Goal: Task Accomplishment & Management: Manage account settings

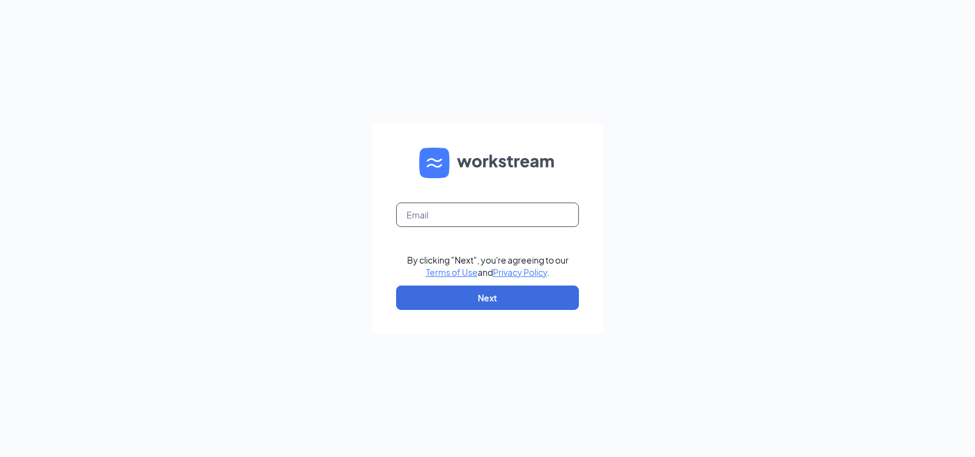
click at [483, 205] on input "text" at bounding box center [487, 214] width 183 height 24
type input "jamiebell@bleedblue.net"
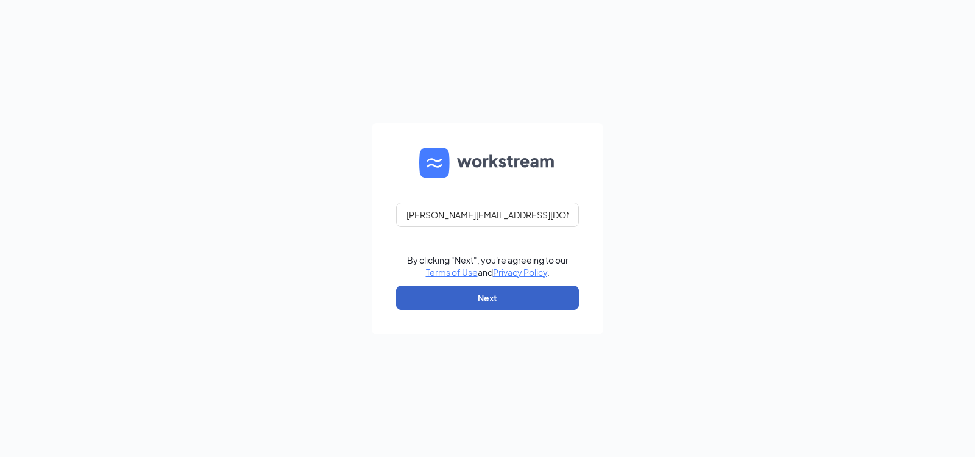
click at [475, 291] on button "Next" at bounding box center [487, 297] width 183 height 24
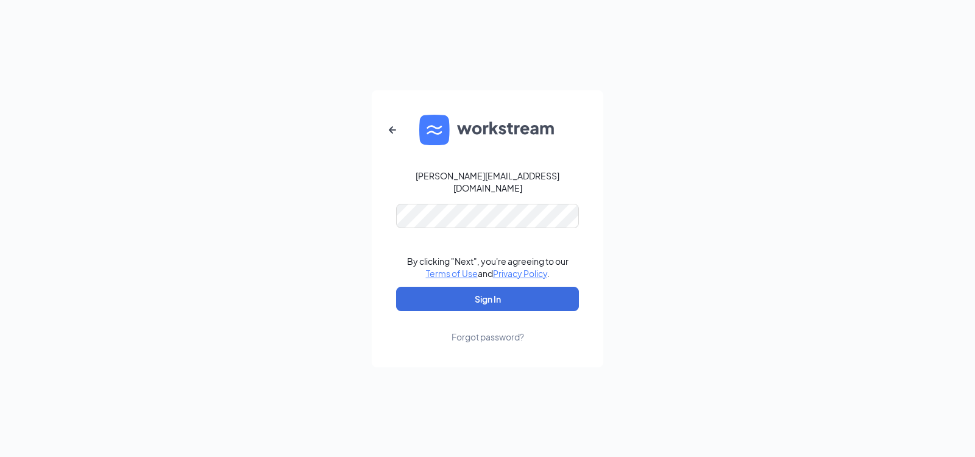
click at [441, 188] on form "jamiebell@bleedblue.net By clicking "Next", you're agreeing to our Terms of Use…" at bounding box center [488, 228] width 232 height 277
click at [454, 286] on button "Sign In" at bounding box center [487, 298] width 183 height 24
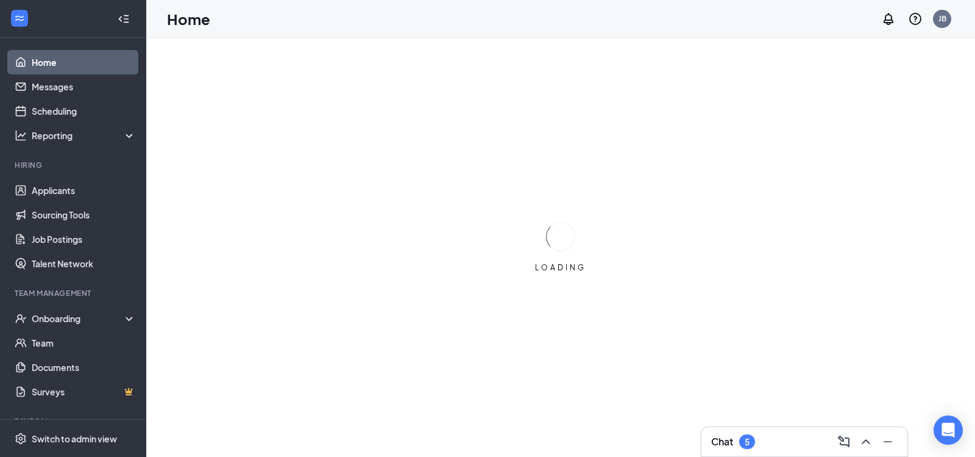
click at [755, 446] on div "Chat 5" at bounding box center [733, 441] width 44 height 15
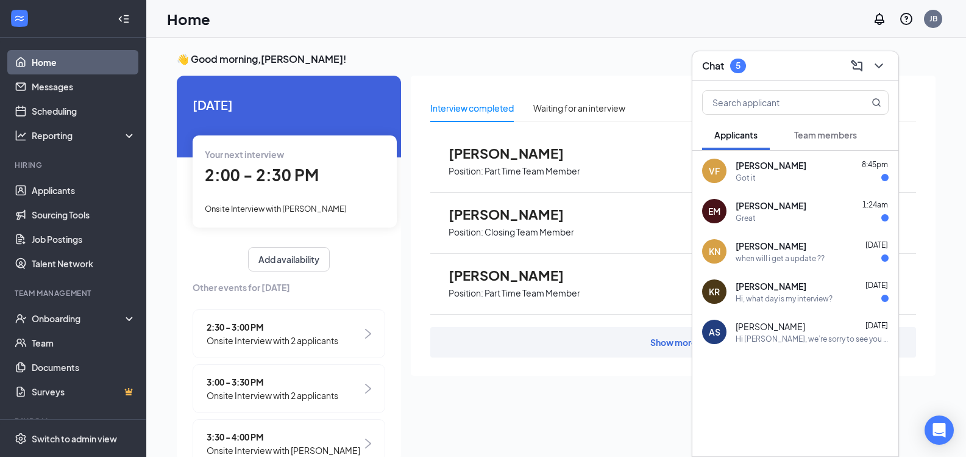
click at [790, 159] on span "[PERSON_NAME]" at bounding box center [771, 165] width 71 height 12
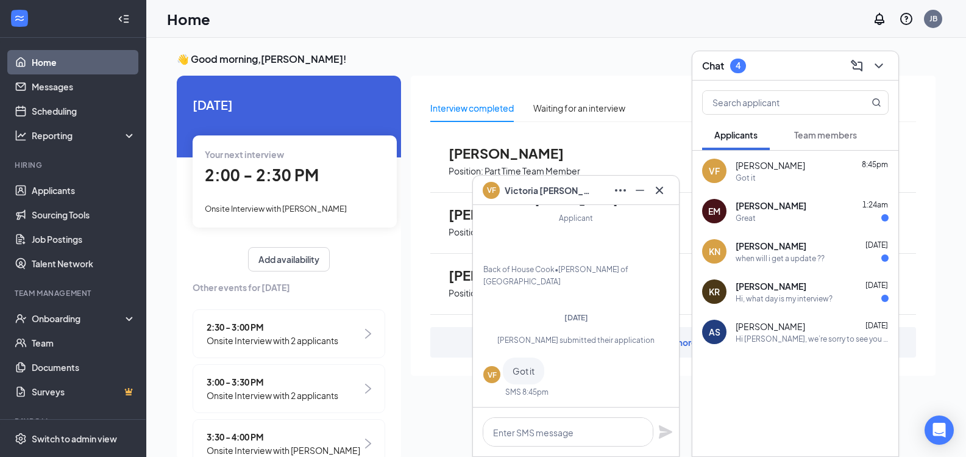
click at [789, 197] on div "EM Ethan Mink-Wazelle 1:24am Great" at bounding box center [795, 211] width 206 height 40
click at [781, 244] on span "kierra newson" at bounding box center [771, 246] width 71 height 12
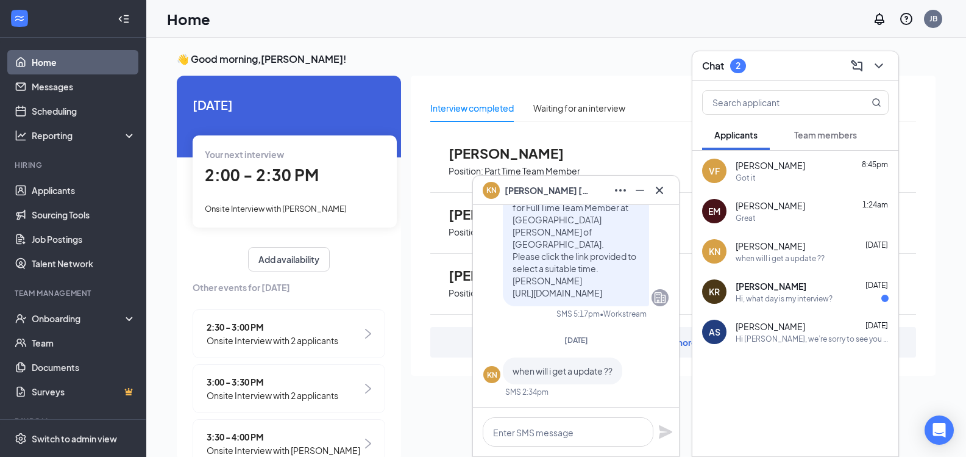
click at [784, 280] on div "Kevin Ross Aug 16" at bounding box center [812, 286] width 153 height 12
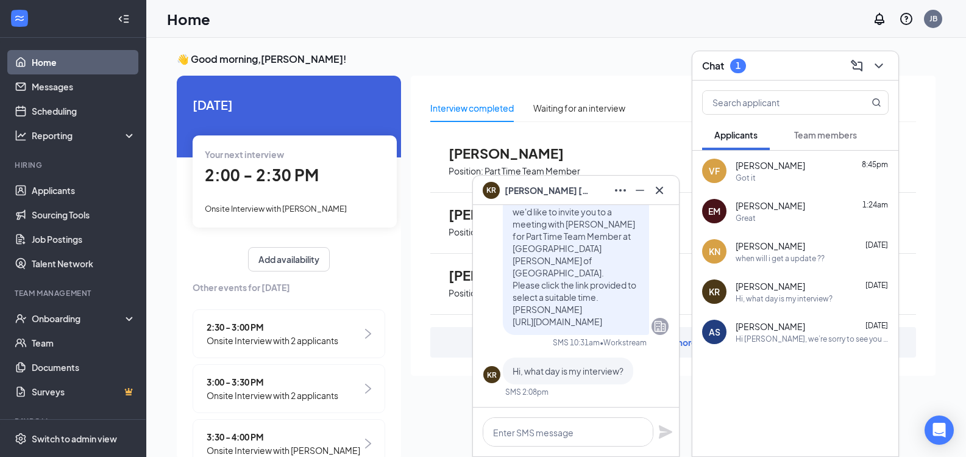
click at [787, 337] on div "Hi Alger, we’re sorry to see you go! Your meeting with Culver's for Back of Hou…" at bounding box center [812, 338] width 153 height 10
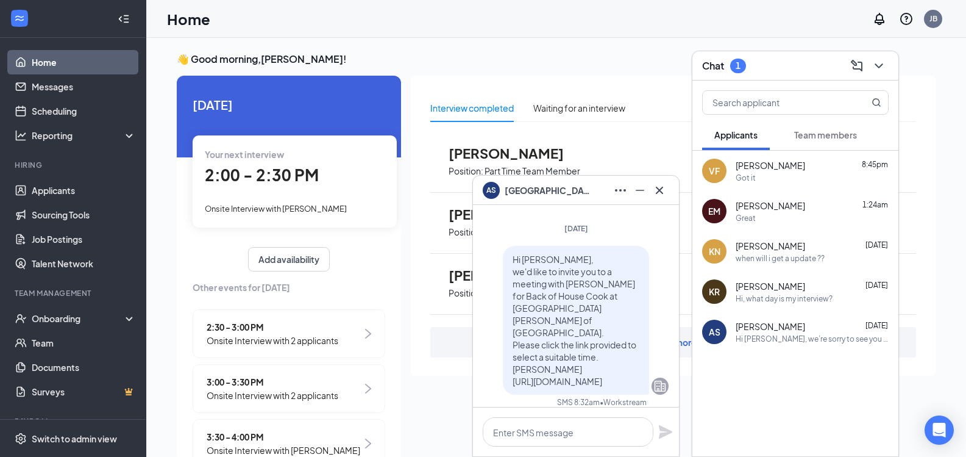
scroll to position [-594, 0]
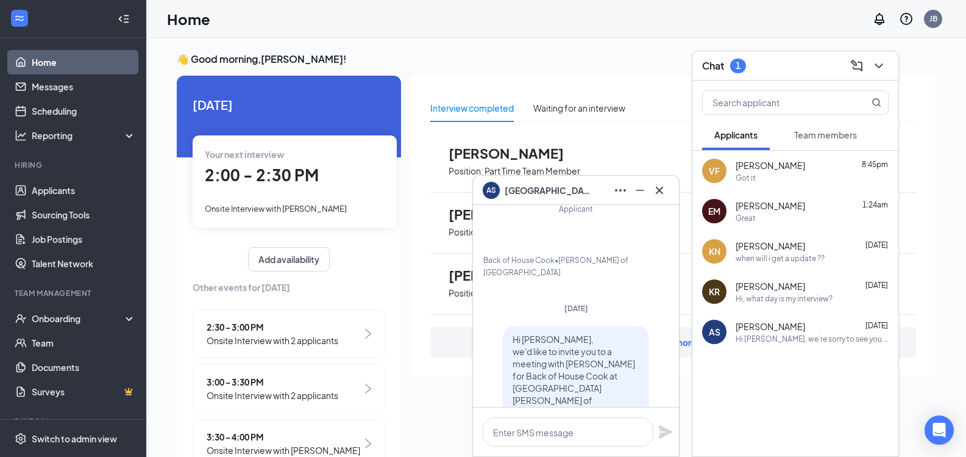
click at [810, 140] on span "Team members" at bounding box center [825, 134] width 63 height 11
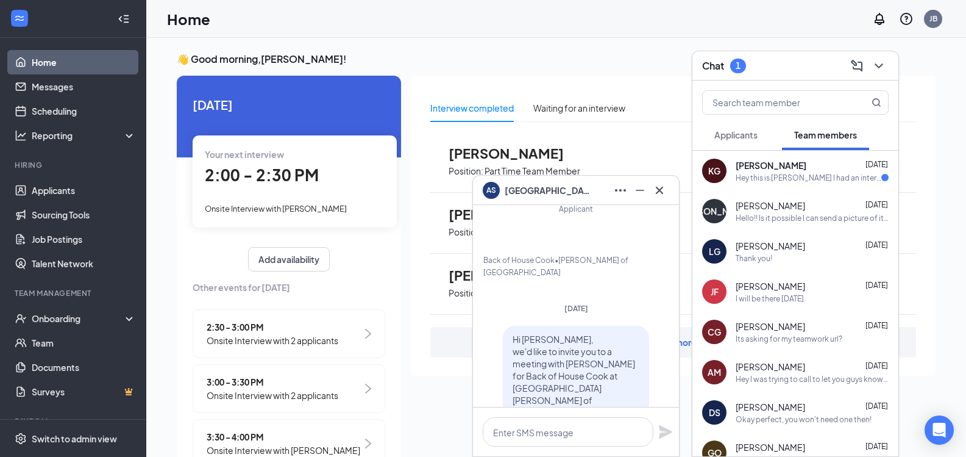
click at [728, 154] on div "KG KayVon Grandberry Aug 19 Hey this is Kayvon grandberry I had an interview la…" at bounding box center [795, 171] width 206 height 40
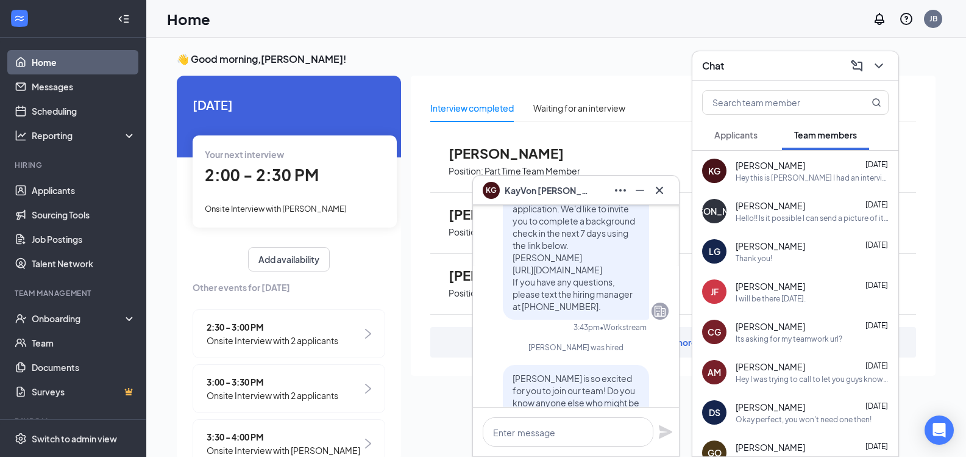
scroll to position [0, 0]
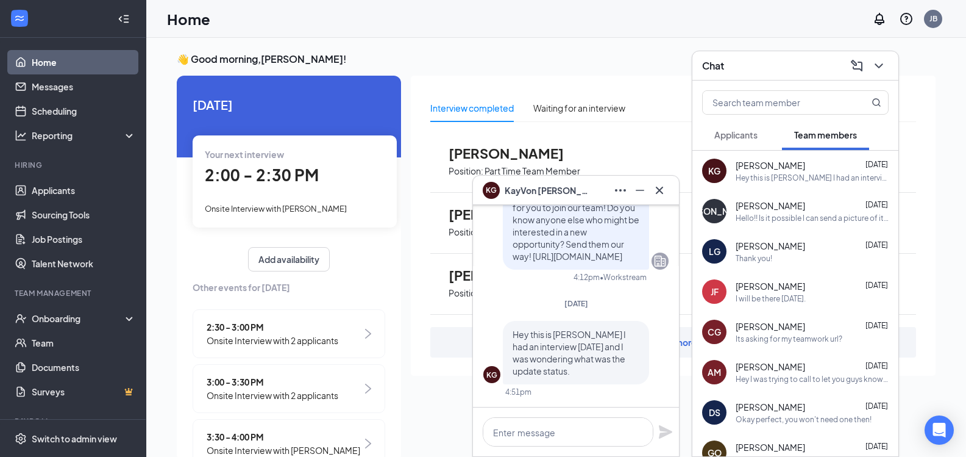
click at [758, 135] on span "Applicants" at bounding box center [735, 134] width 43 height 11
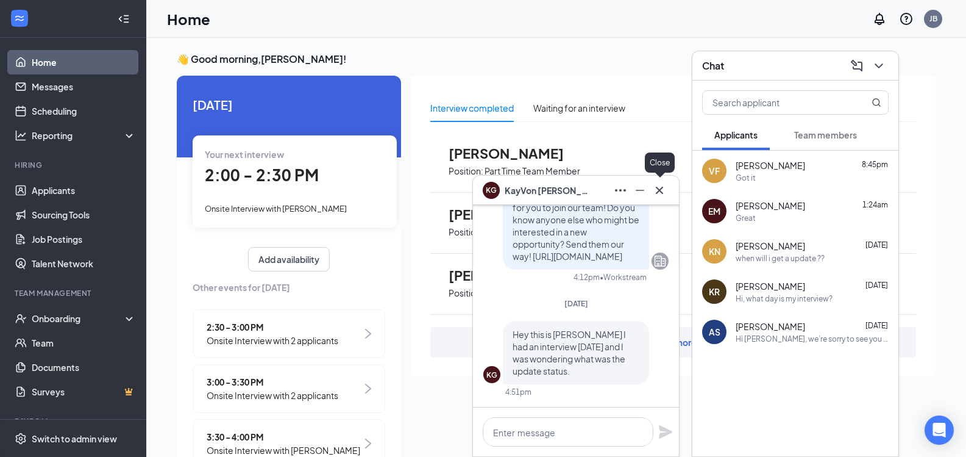
click at [664, 187] on icon "Cross" at bounding box center [659, 190] width 15 height 15
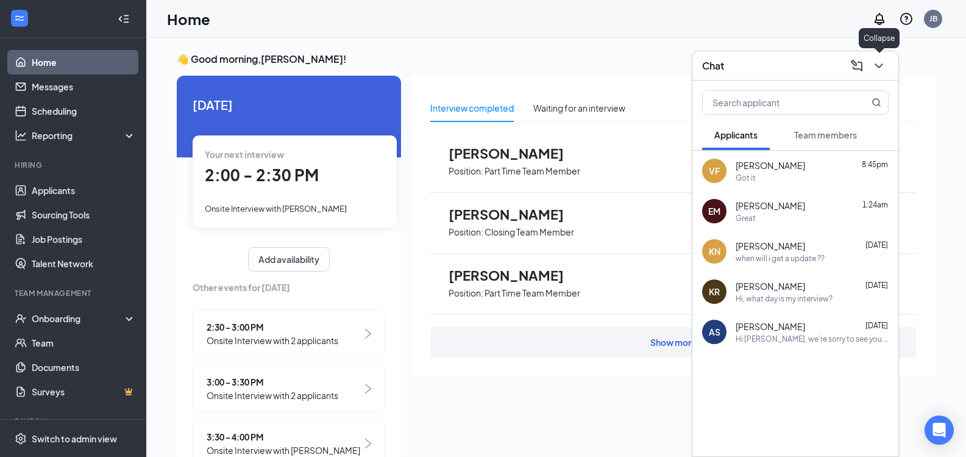
click at [882, 66] on icon "ChevronDown" at bounding box center [879, 66] width 15 height 15
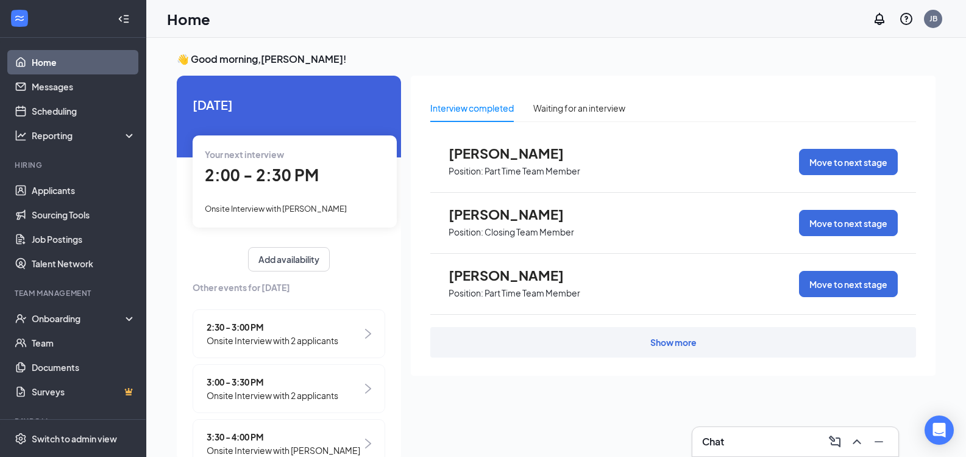
drag, startPoint x: 35, startPoint y: 315, endPoint x: 319, endPoint y: 358, distance: 287.3
click at [319, 358] on div "2:30 - 3:00 PM Onsite Interview with 2 applicants 3:00 - 3:30 PM Onsite Intervi…" at bounding box center [289, 391] width 193 height 165
click at [272, 190] on div "Your next interview 2:00 - 2:30 PM Onsite Interview with Carol Valenti" at bounding box center [295, 180] width 204 height 91
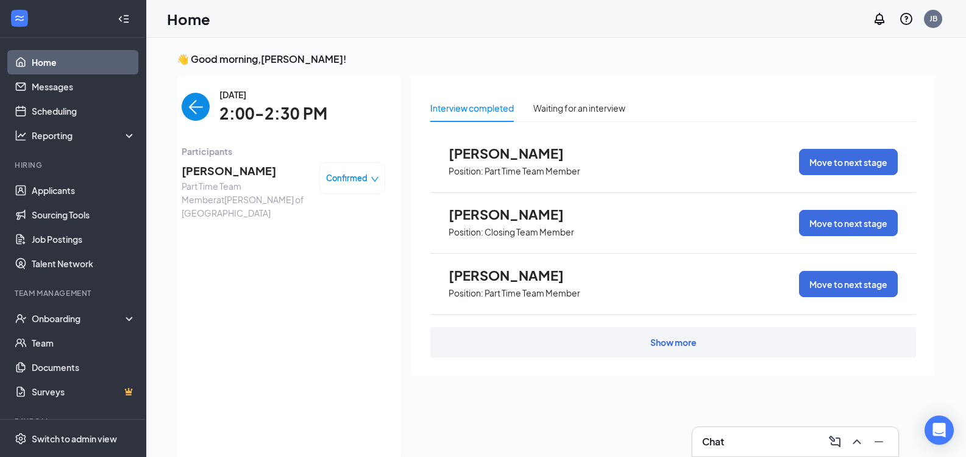
scroll to position [5, 0]
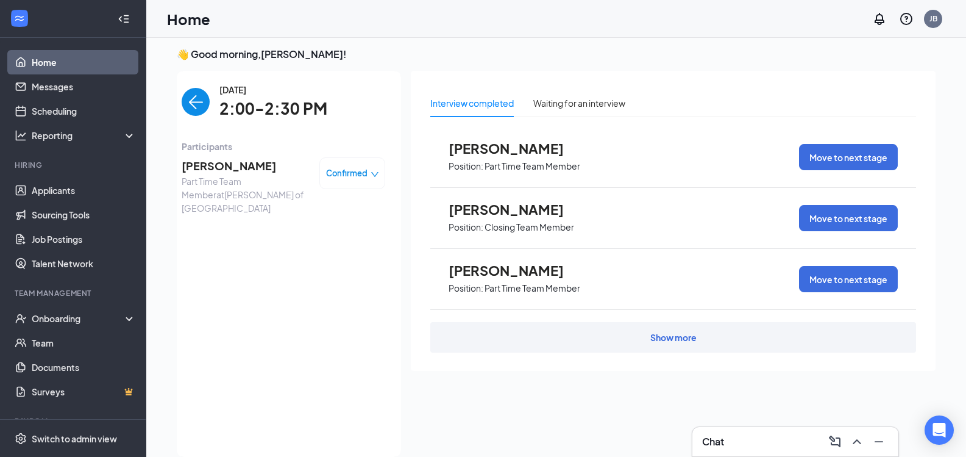
click at [190, 104] on img "back-button" at bounding box center [196, 102] width 28 height 28
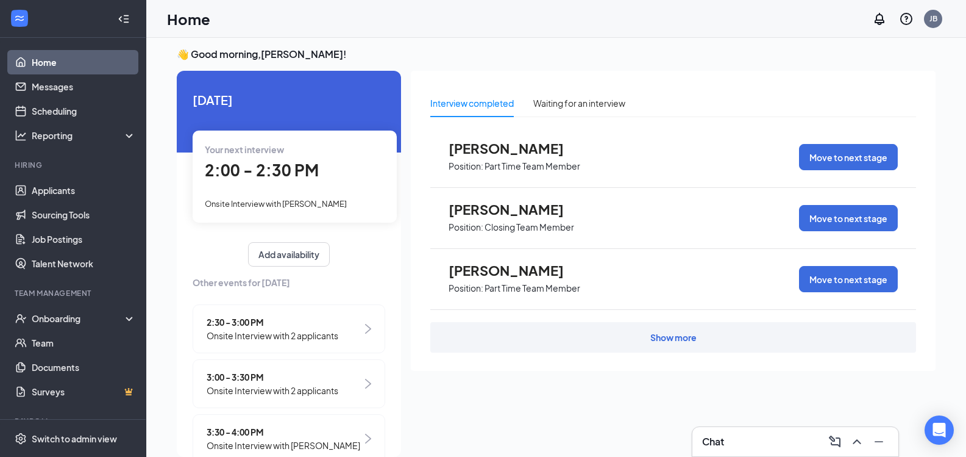
click at [320, 325] on span "2:30 - 3:00 PM" at bounding box center [273, 321] width 132 height 13
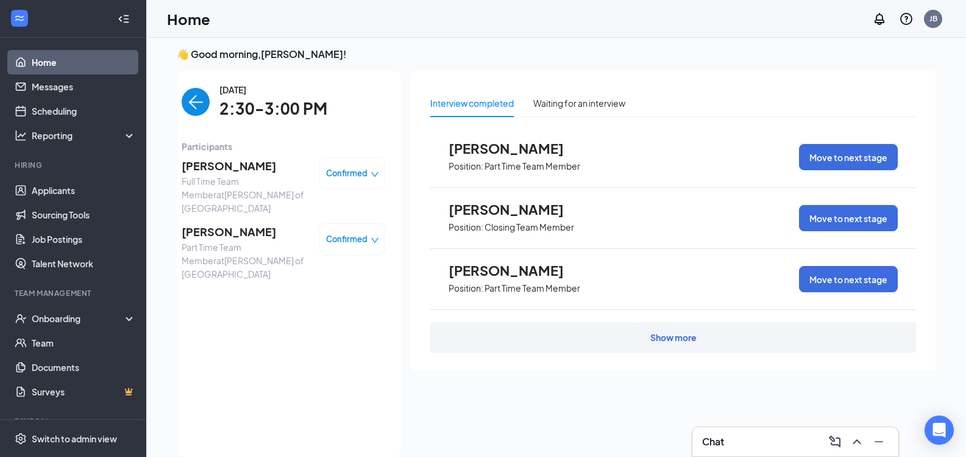
click at [182, 96] on img "back-button" at bounding box center [196, 102] width 28 height 28
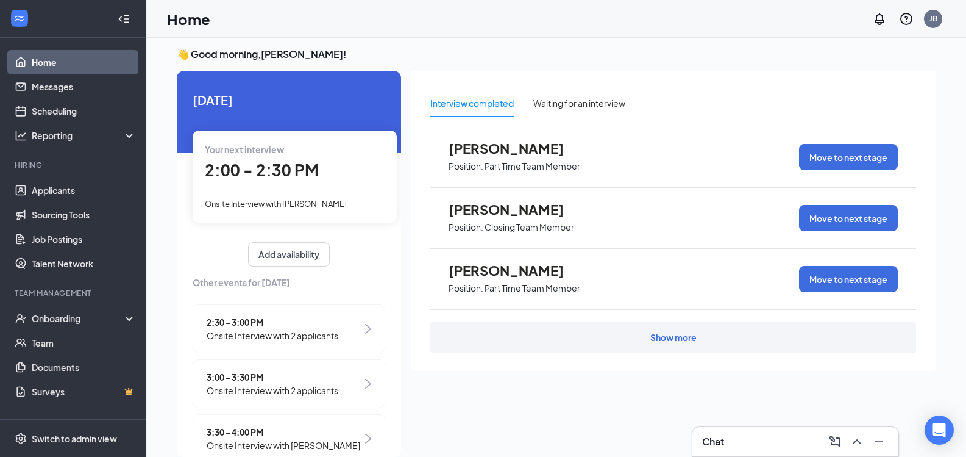
click at [277, 440] on span "Onsite Interview with Bailey Flynn" at bounding box center [284, 444] width 154 height 13
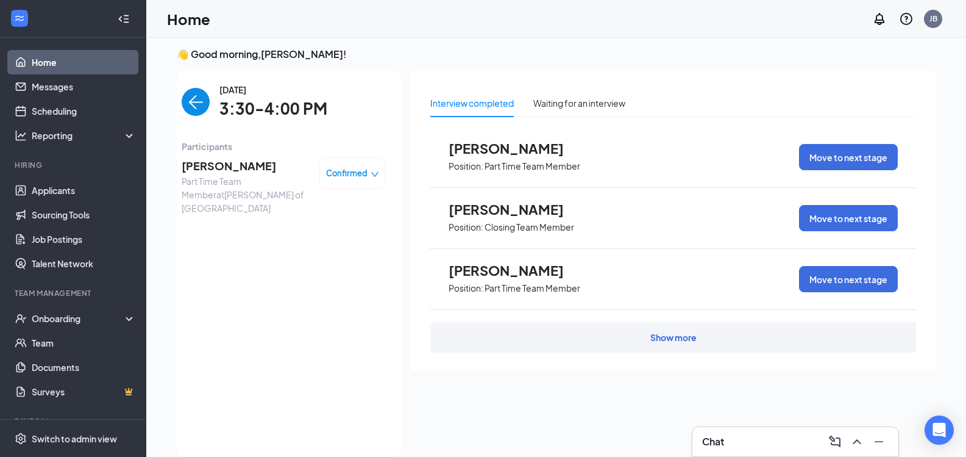
click at [192, 95] on img "back-button" at bounding box center [196, 102] width 28 height 28
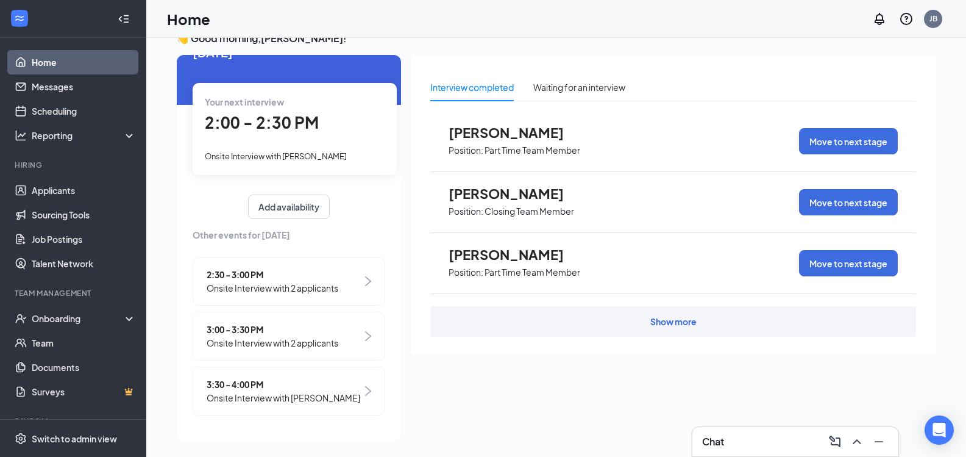
scroll to position [26, 0]
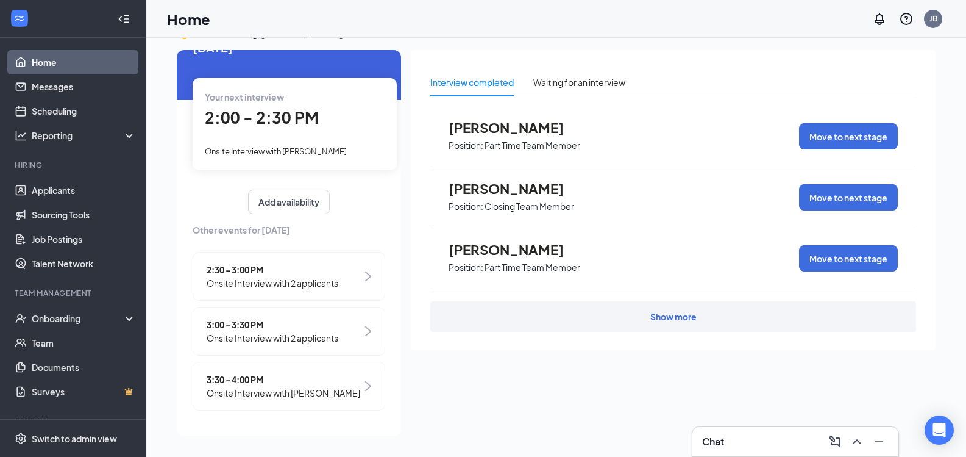
click at [305, 335] on span "Onsite Interview with 2 applicants" at bounding box center [273, 337] width 132 height 13
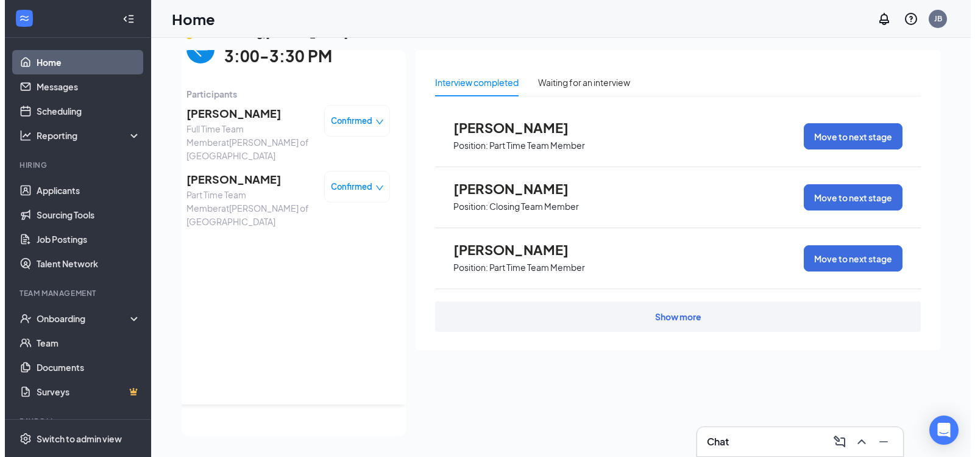
scroll to position [0, 0]
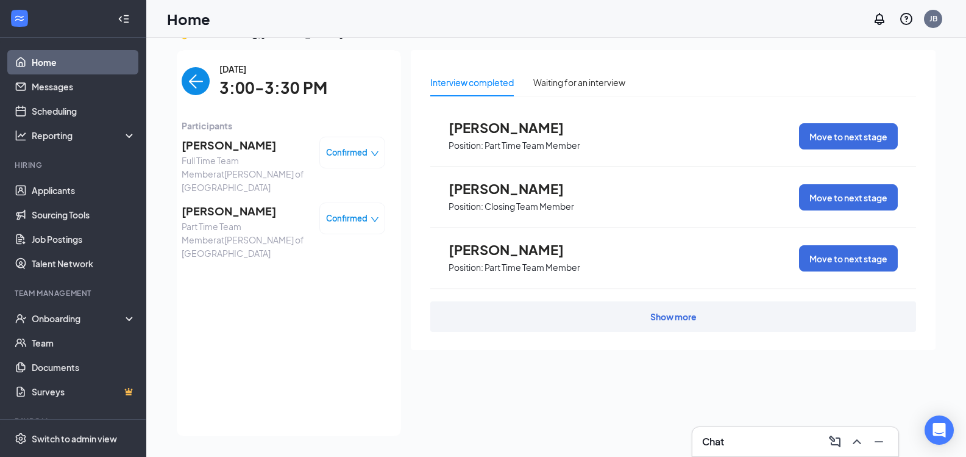
click at [215, 143] on span "[PERSON_NAME]" at bounding box center [246, 145] width 128 height 17
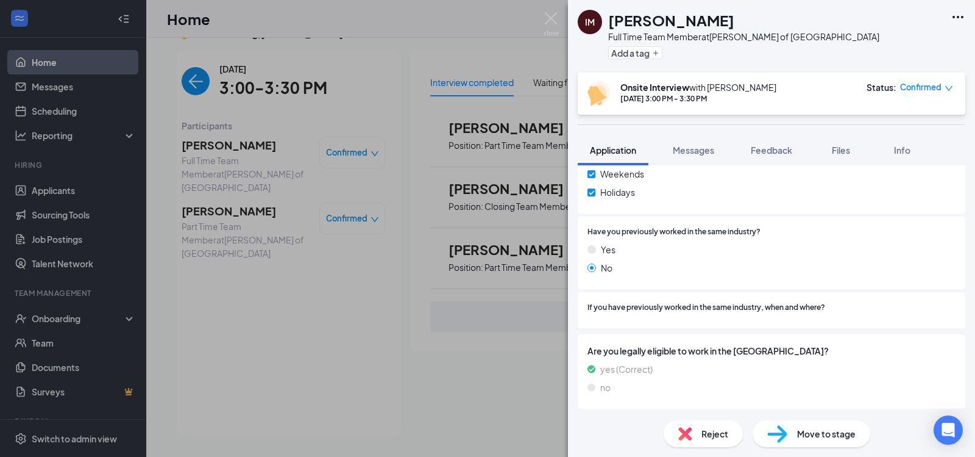
scroll to position [603, 0]
click at [816, 425] on div "Move to stage" at bounding box center [812, 433] width 118 height 27
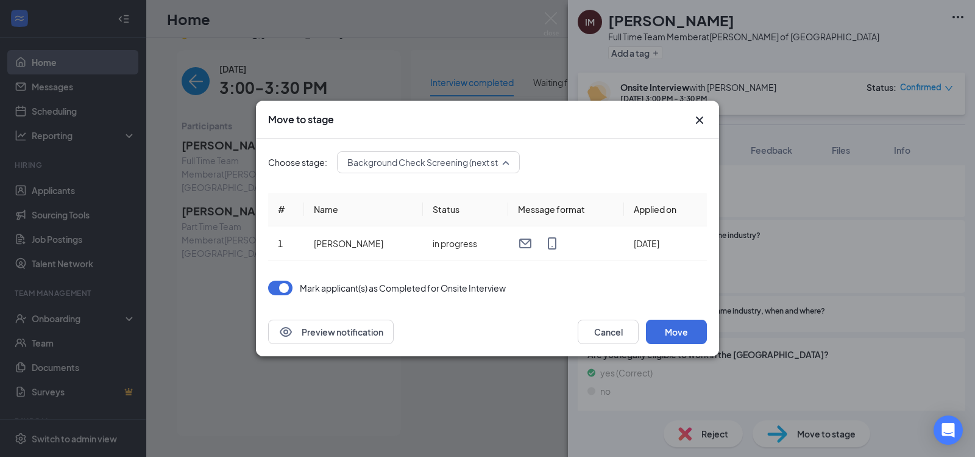
click at [490, 169] on span "Background Check Screening (next stage)" at bounding box center [431, 162] width 169 height 18
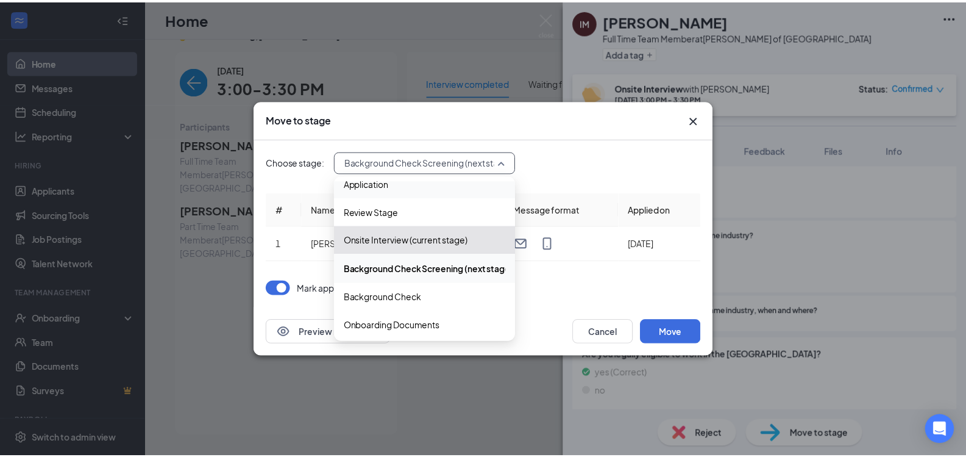
scroll to position [13, 0]
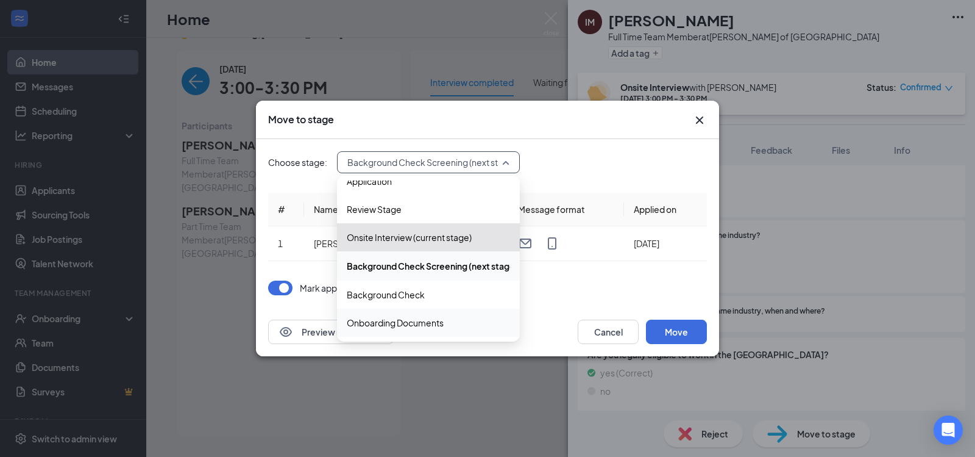
click at [382, 322] on span "Onboarding Documents" at bounding box center [395, 322] width 97 height 13
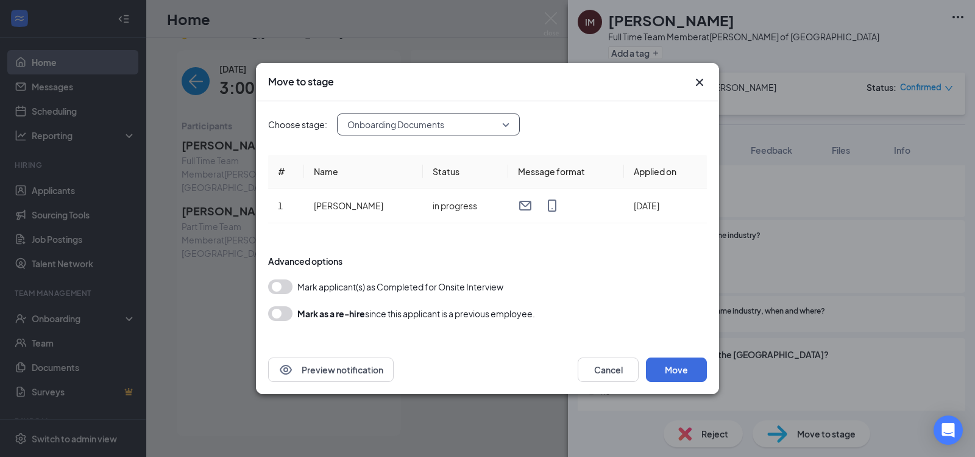
click at [273, 288] on button "button" at bounding box center [280, 286] width 24 height 15
click at [683, 370] on button "Move" at bounding box center [676, 369] width 61 height 24
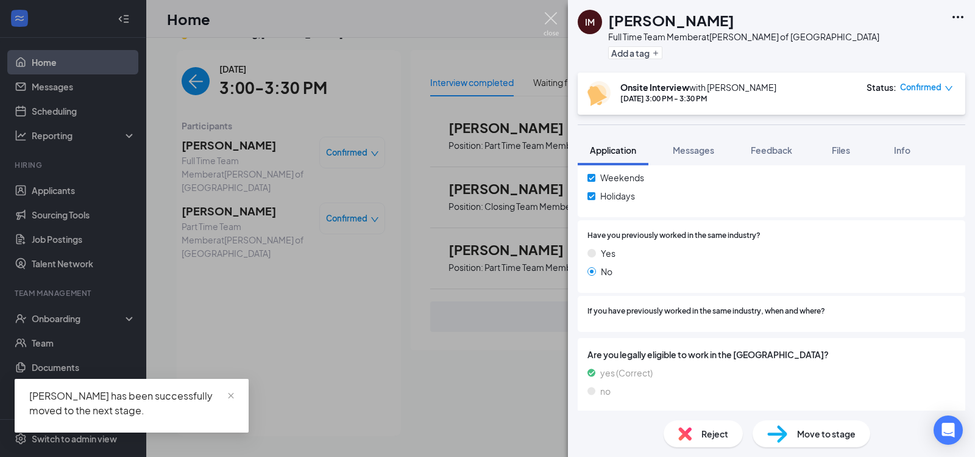
click at [556, 26] on img at bounding box center [551, 24] width 15 height 24
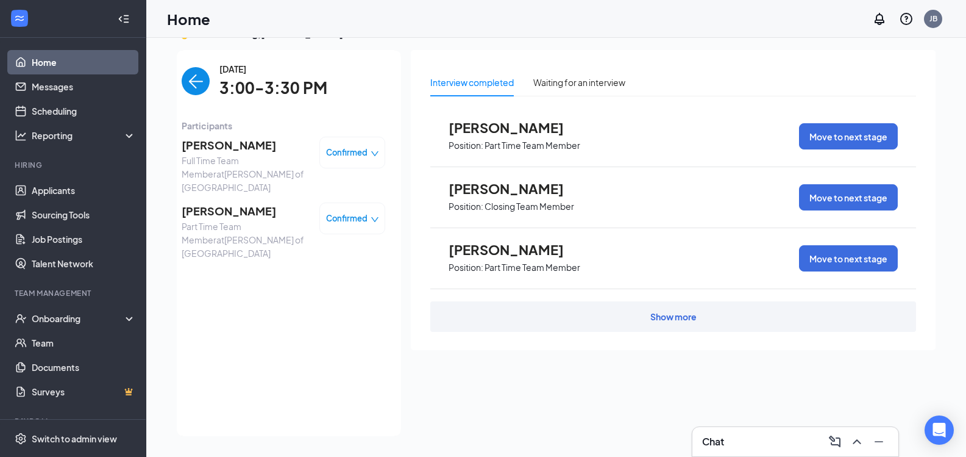
click at [182, 77] on img "back-button" at bounding box center [196, 81] width 28 height 28
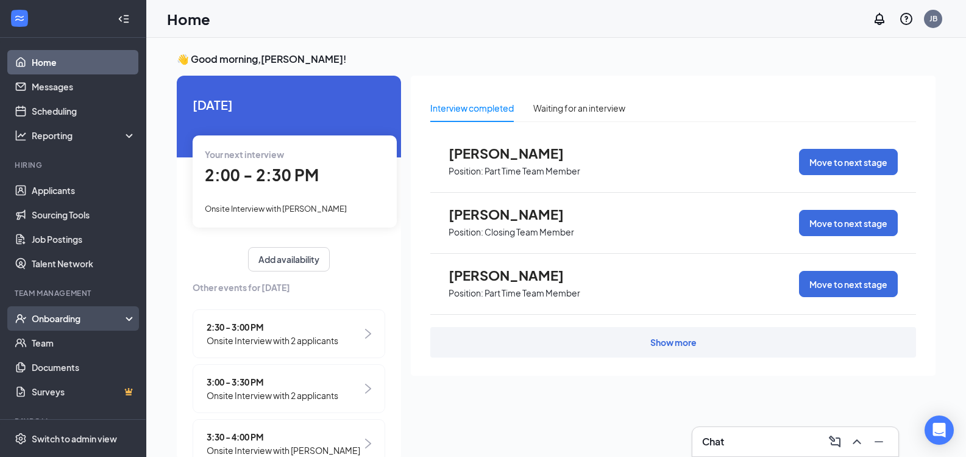
drag, startPoint x: 117, startPoint y: 285, endPoint x: 69, endPoint y: 321, distance: 59.2
click at [69, 321] on div "Onboarding" at bounding box center [79, 318] width 94 height 12
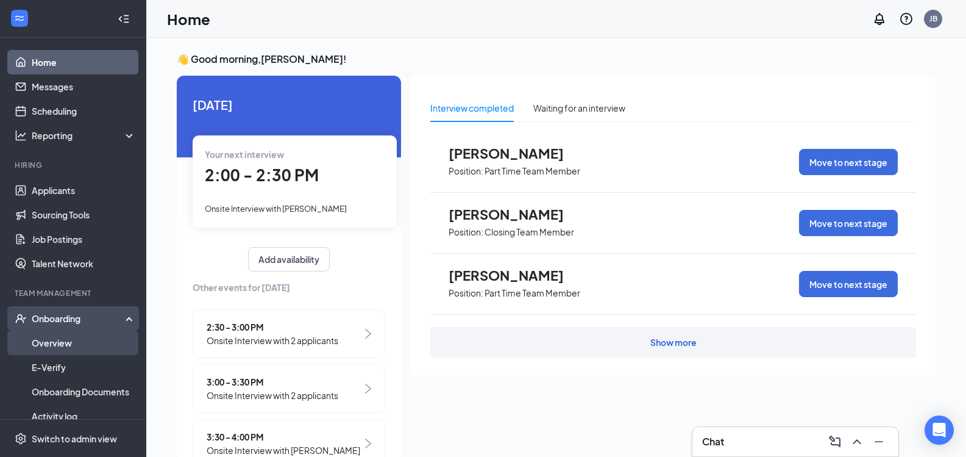
click at [66, 339] on link "Overview" at bounding box center [84, 342] width 104 height 24
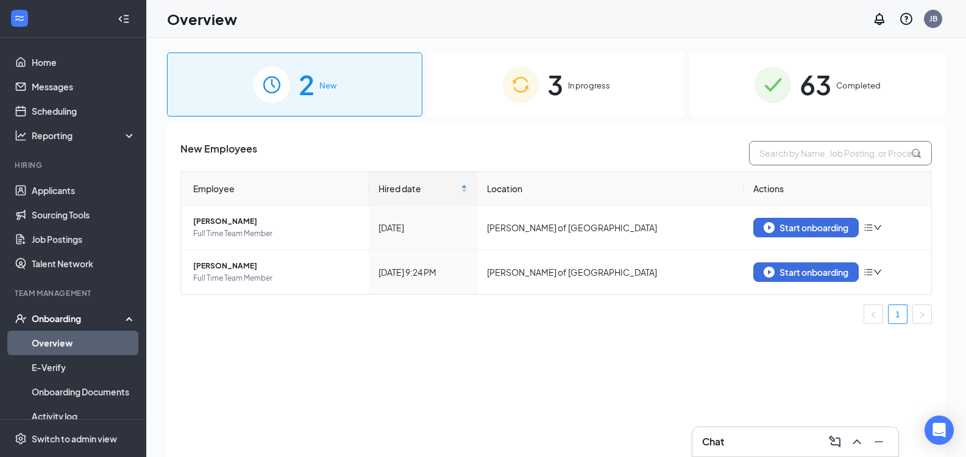
click at [825, 160] on input "text" at bounding box center [840, 153] width 183 height 24
click at [377, 343] on div "New Employees Employee Hired date Location Actions KayVon Grandberry Full Time …" at bounding box center [556, 305] width 778 height 363
click at [813, 227] on div "Start onboarding" at bounding box center [806, 227] width 85 height 11
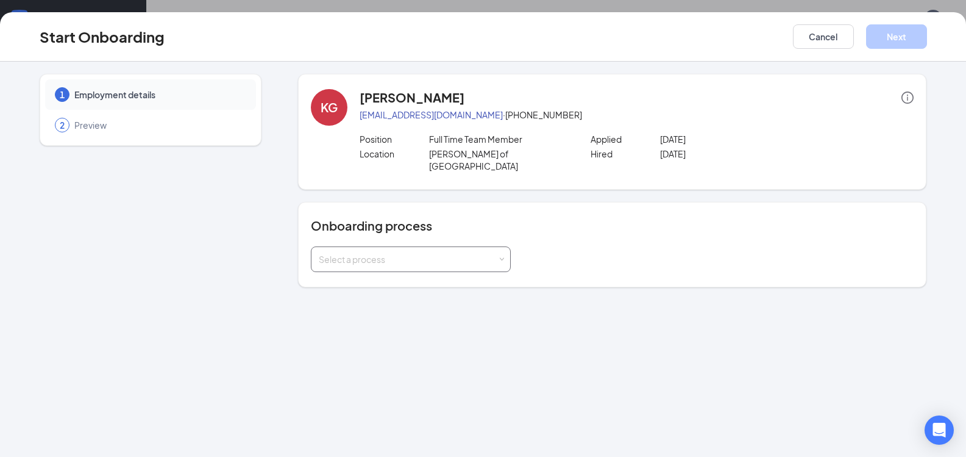
click at [450, 253] on div "Select a process" at bounding box center [408, 259] width 179 height 12
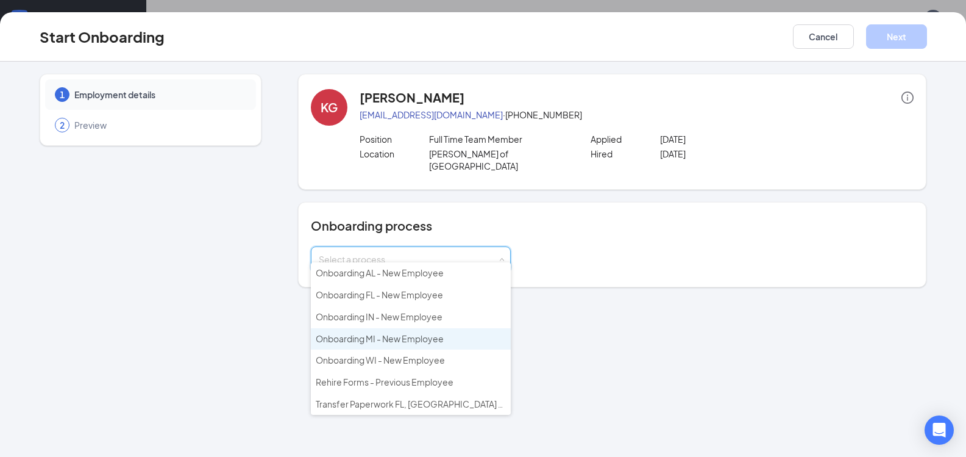
click at [405, 340] on span "Onboarding MI - New Employee" at bounding box center [380, 338] width 128 height 11
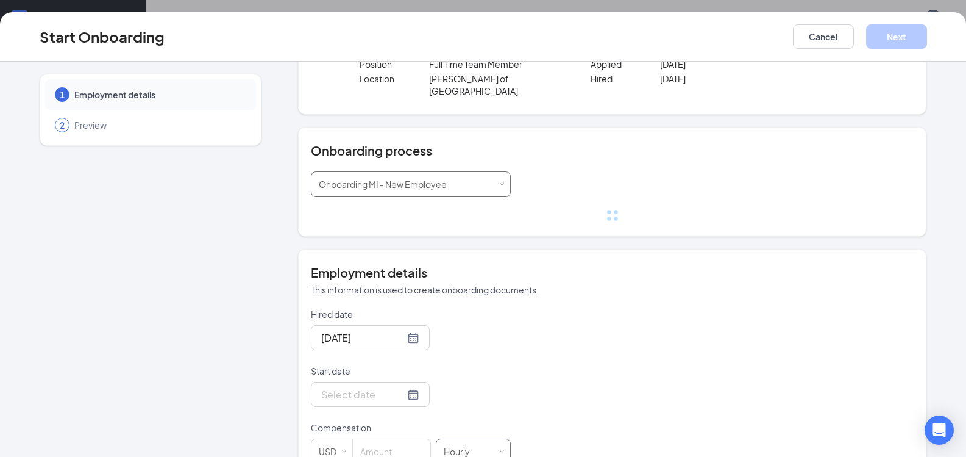
scroll to position [183, 0]
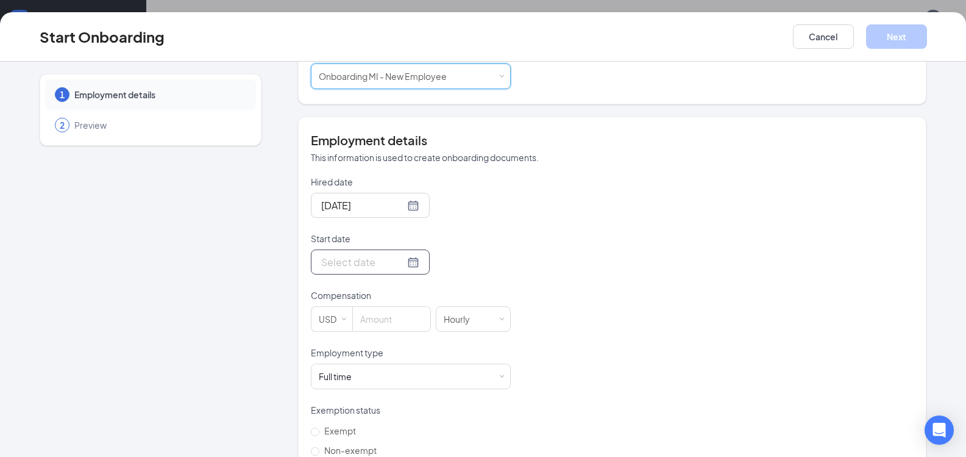
click at [395, 254] on div at bounding box center [370, 261] width 98 height 15
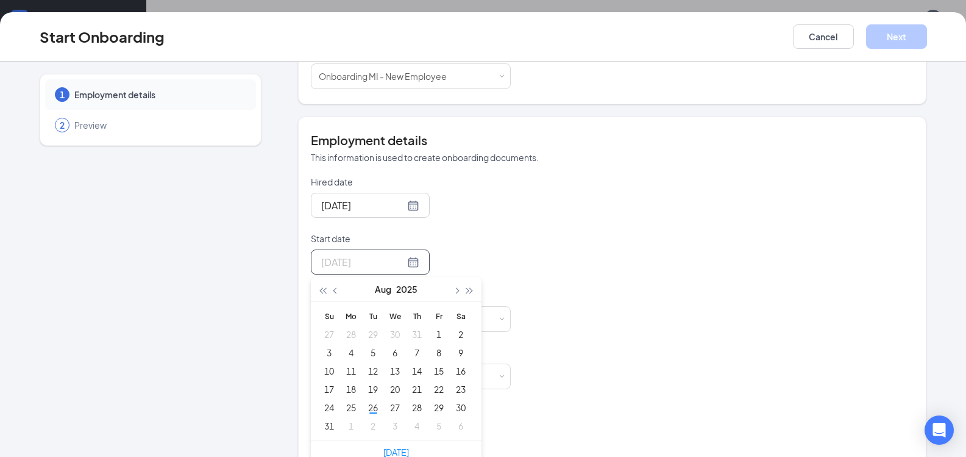
type input "Aug 2, 2025"
click at [451, 281] on button "button" at bounding box center [455, 289] width 13 height 24
type input "Sep 4, 2025"
type input "Sep 22, 2025"
click at [346, 382] on div "22" at bounding box center [351, 389] width 15 height 15
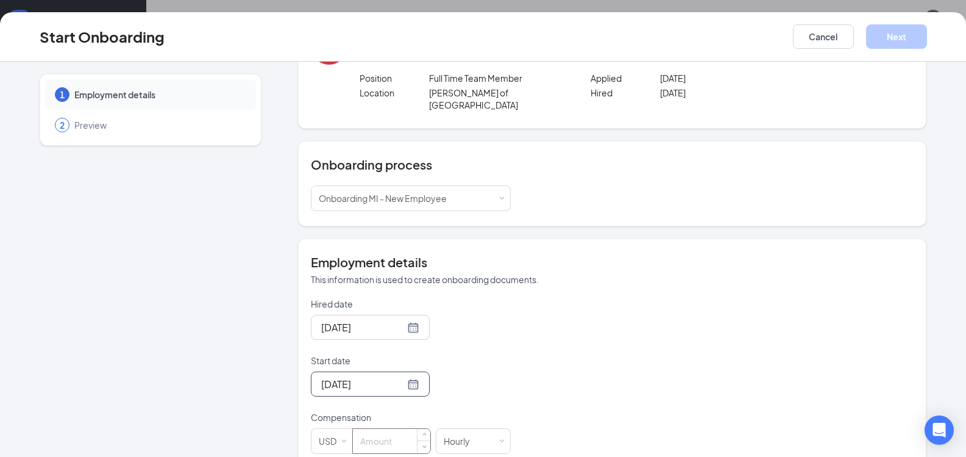
scroll to position [0, 0]
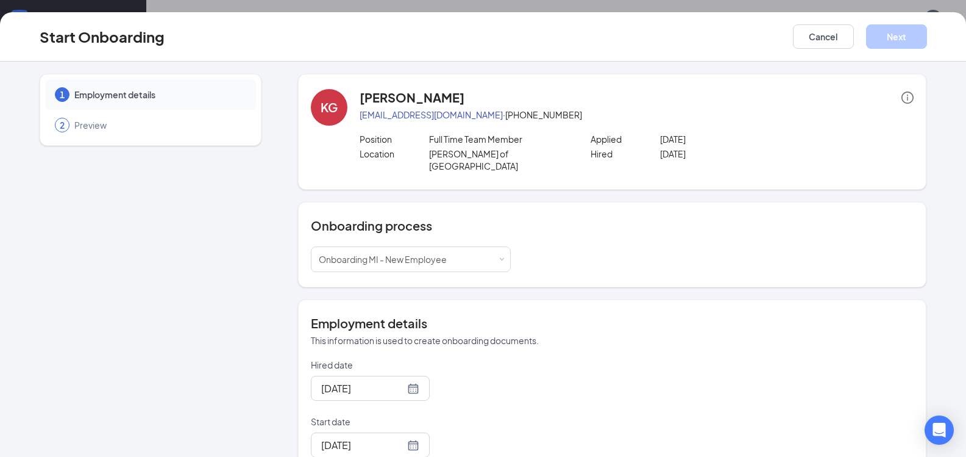
click at [903, 97] on icon "info-circle" at bounding box center [907, 97] width 12 height 12
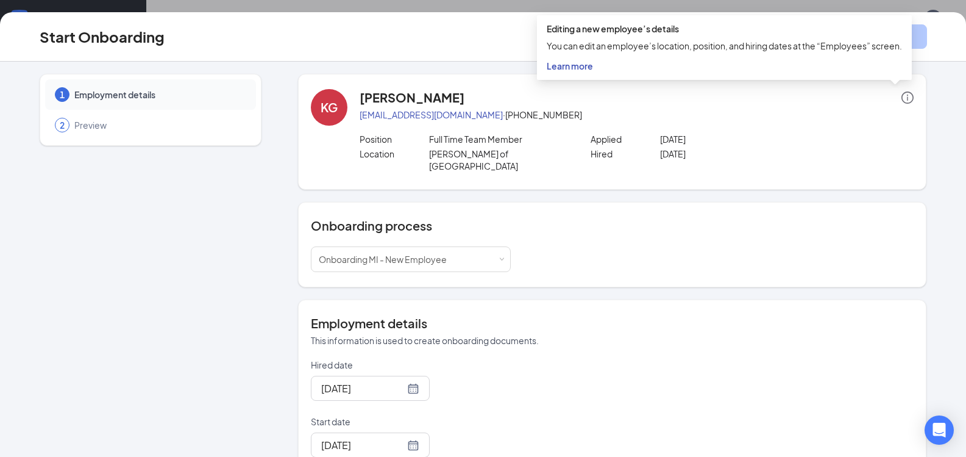
click at [427, 95] on h4 "KayVon Grandberry" at bounding box center [412, 97] width 105 height 17
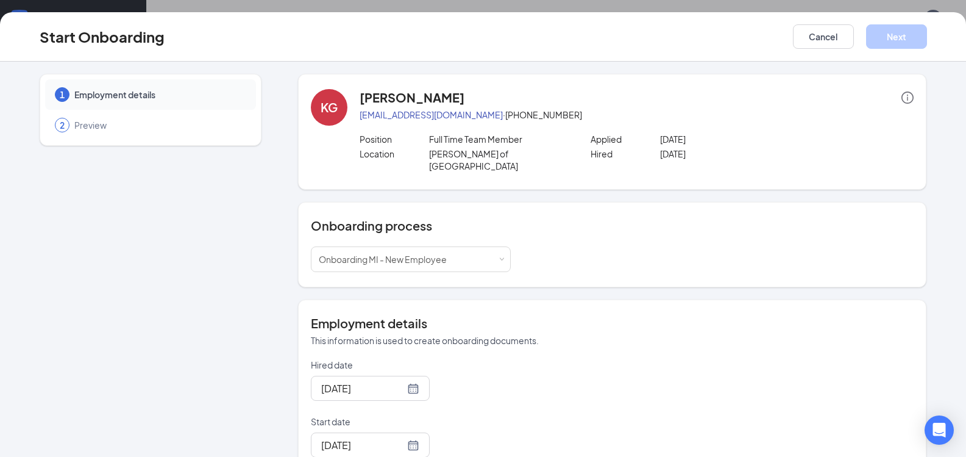
click at [368, 156] on p "Location" at bounding box center [394, 154] width 69 height 12
click at [816, 44] on button "Cancel" at bounding box center [823, 36] width 61 height 24
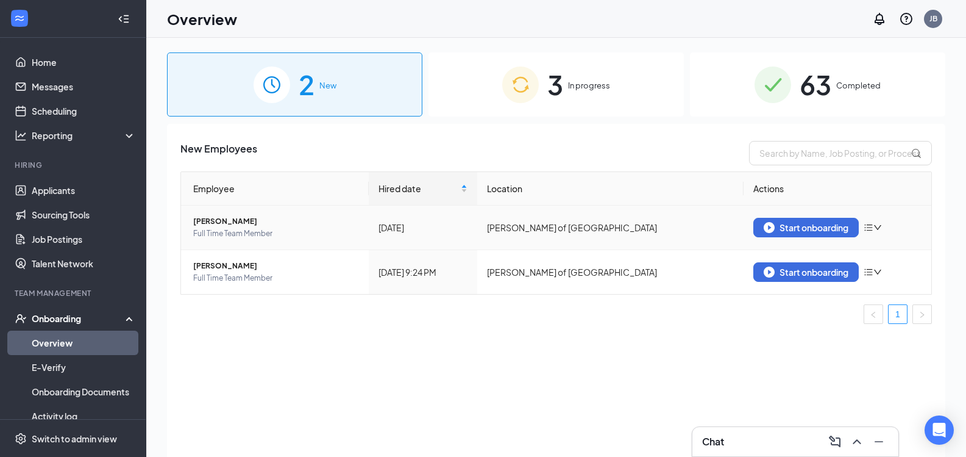
click at [279, 228] on span "Full Time Team Member" at bounding box center [276, 233] width 166 height 12
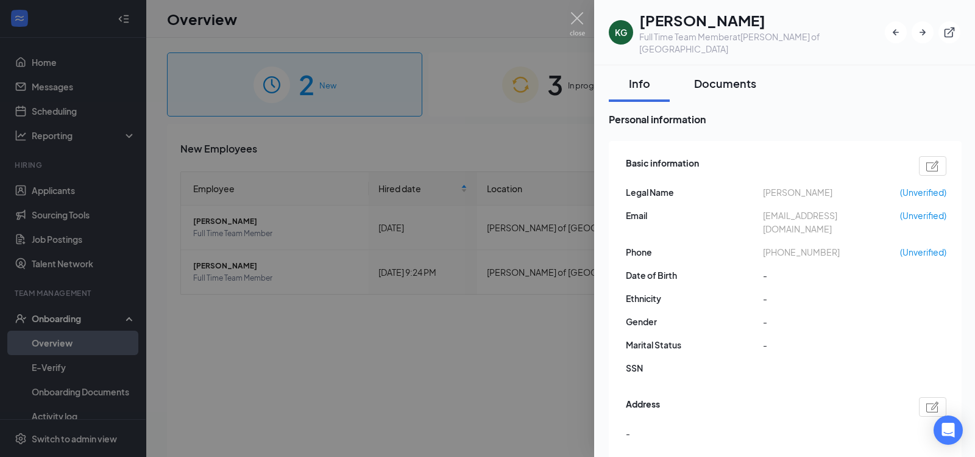
click at [715, 76] on div "Documents" at bounding box center [725, 83] width 62 height 15
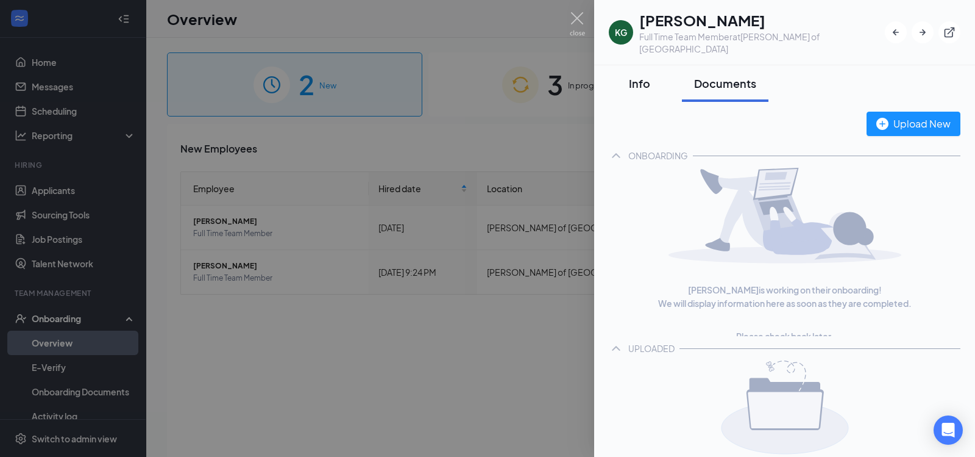
click at [667, 79] on button "Info" at bounding box center [639, 83] width 61 height 37
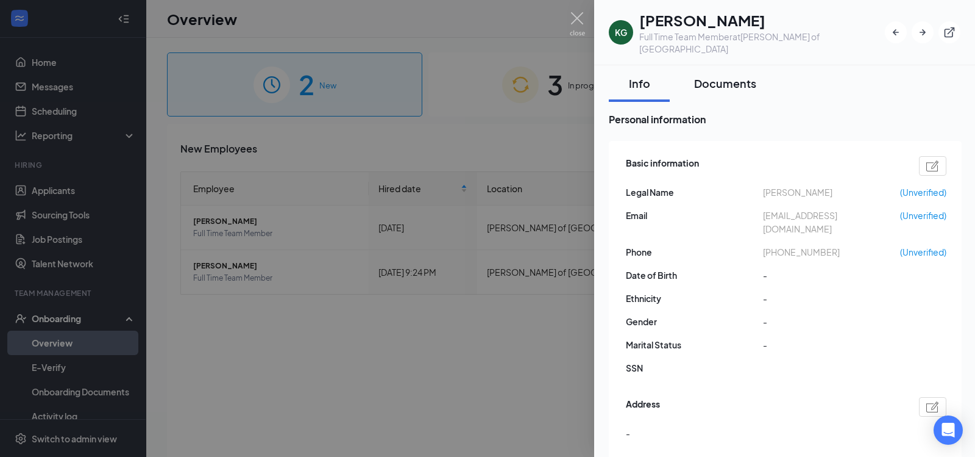
click at [705, 82] on button "Documents" at bounding box center [725, 83] width 87 height 37
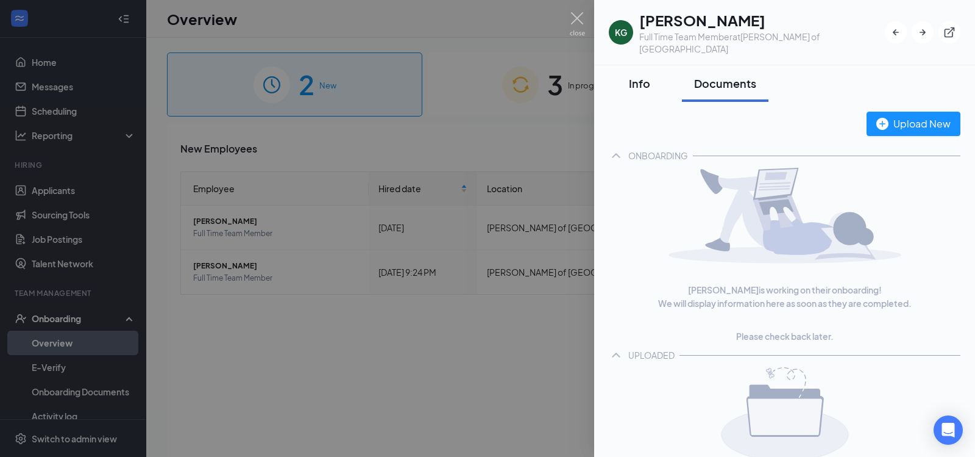
click at [648, 80] on button "Info" at bounding box center [639, 83] width 61 height 37
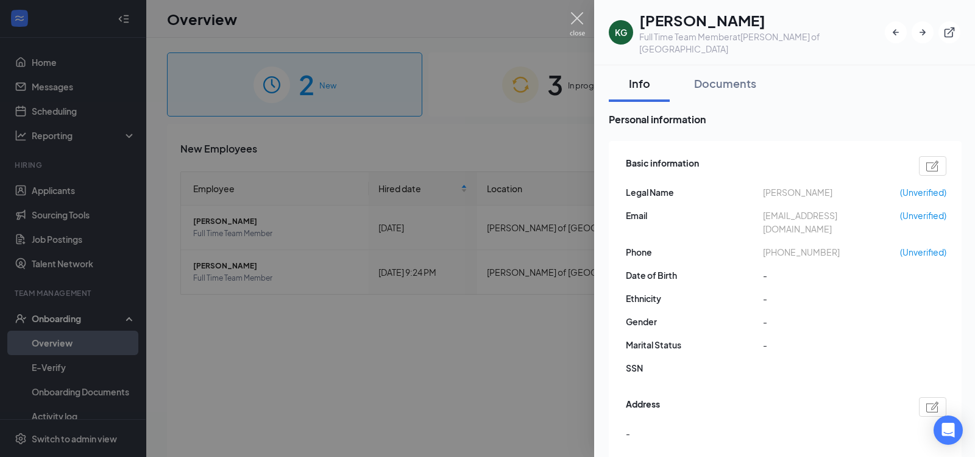
click at [578, 21] on img at bounding box center [577, 24] width 15 height 24
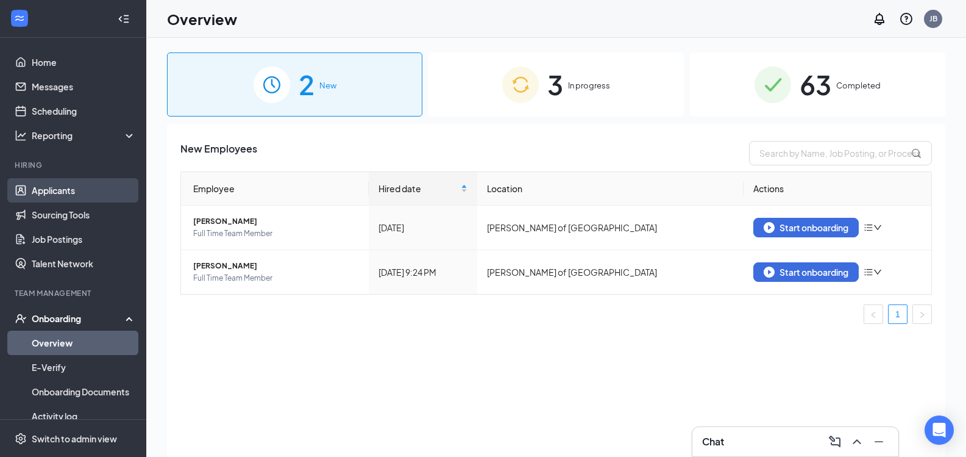
click at [57, 197] on link "Applicants" at bounding box center [84, 190] width 104 height 24
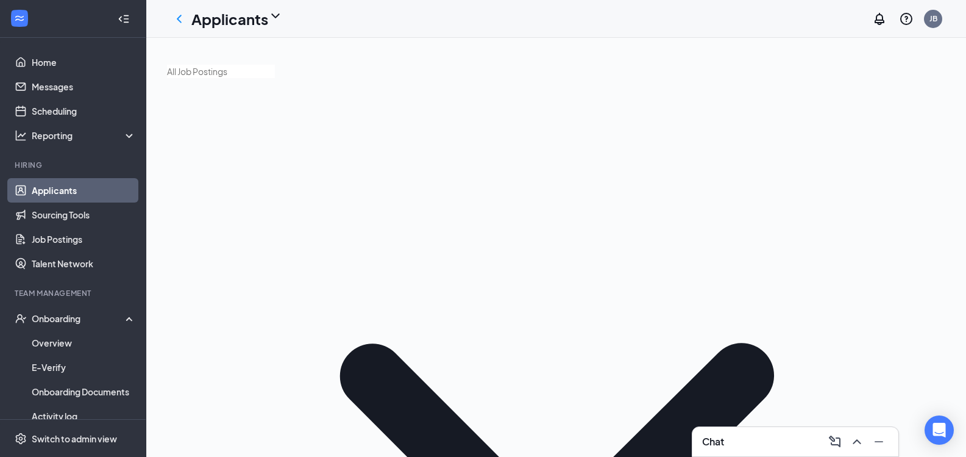
click at [245, 67] on body "Home Messages Scheduling Reporting Hiring Applicants Sourcing Tools Job Posting…" at bounding box center [483, 228] width 966 height 457
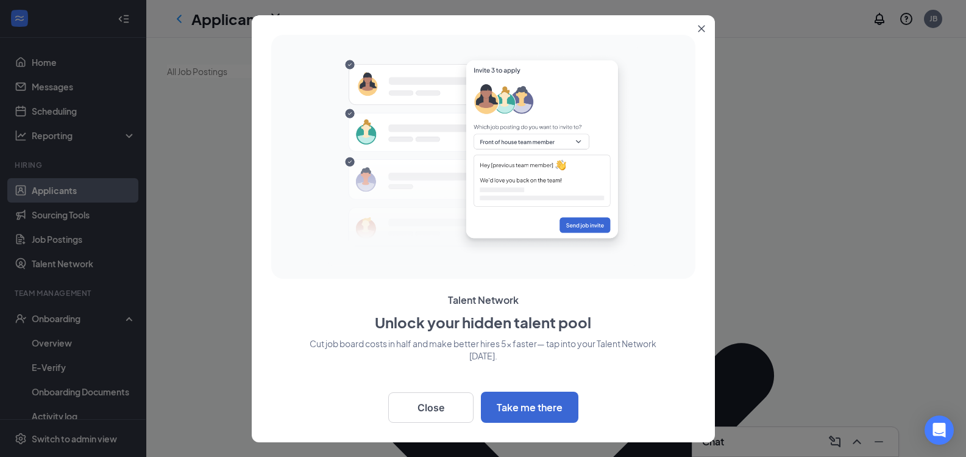
click at [694, 26] on button "Close" at bounding box center [704, 26] width 22 height 22
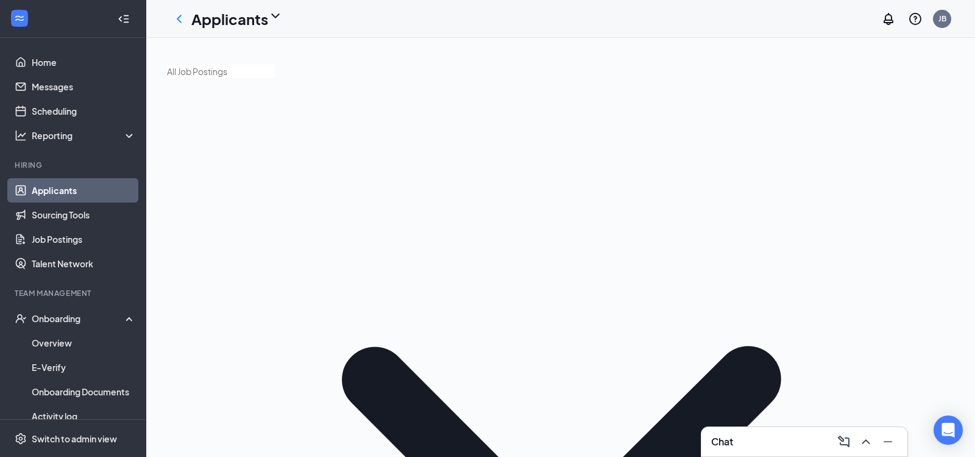
type input "kayvon"
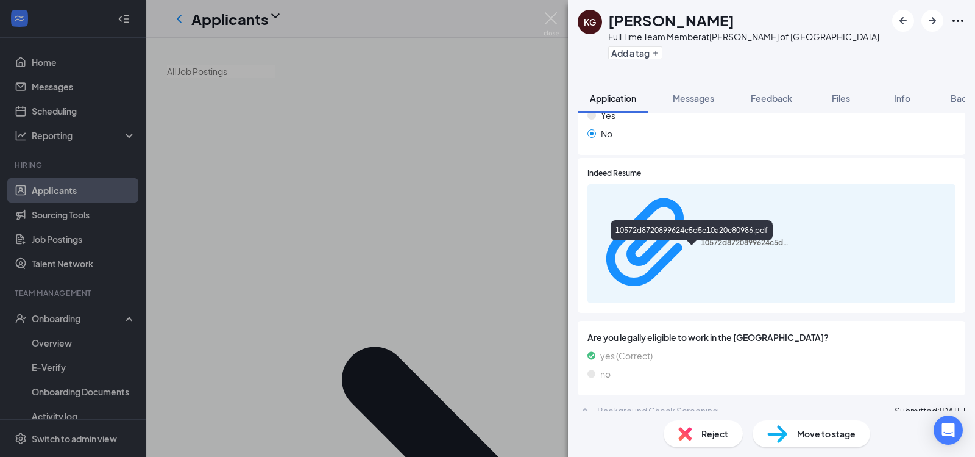
scroll to position [682, 0]
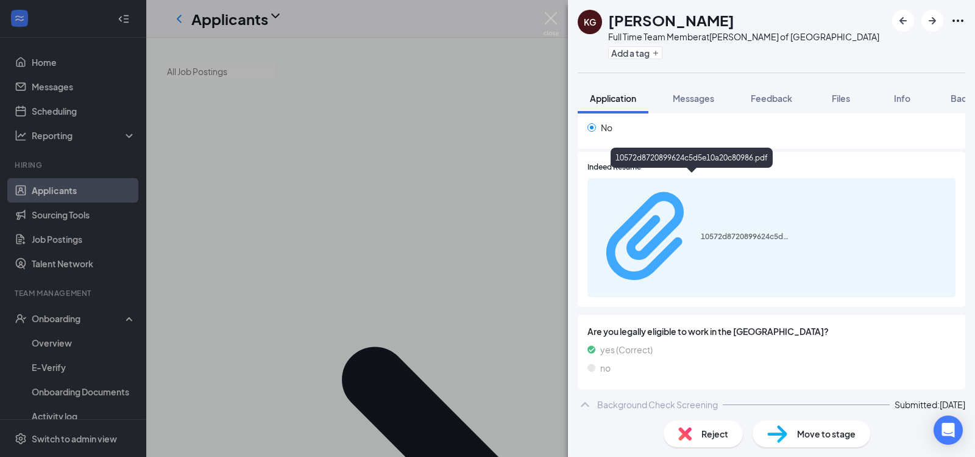
click at [706, 232] on div "10572d8720899624c5d5e10a20c80986.pdf" at bounding box center [746, 237] width 91 height 10
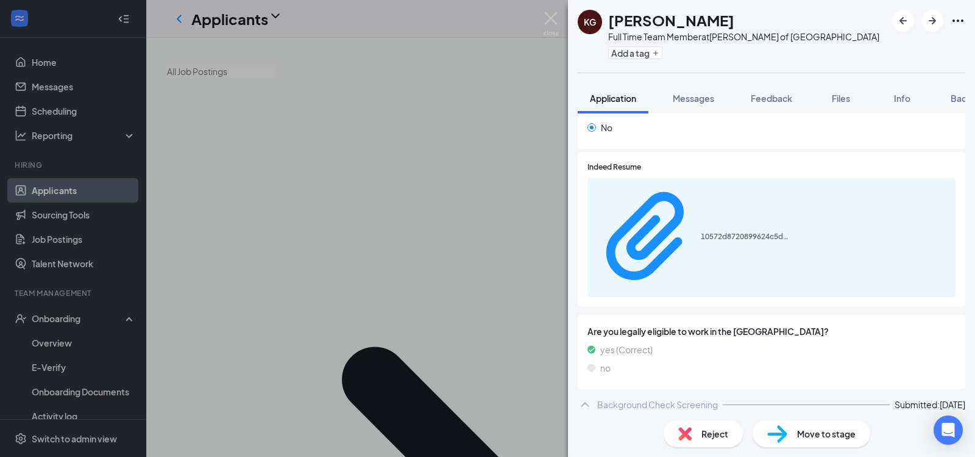
scroll to position [673, 0]
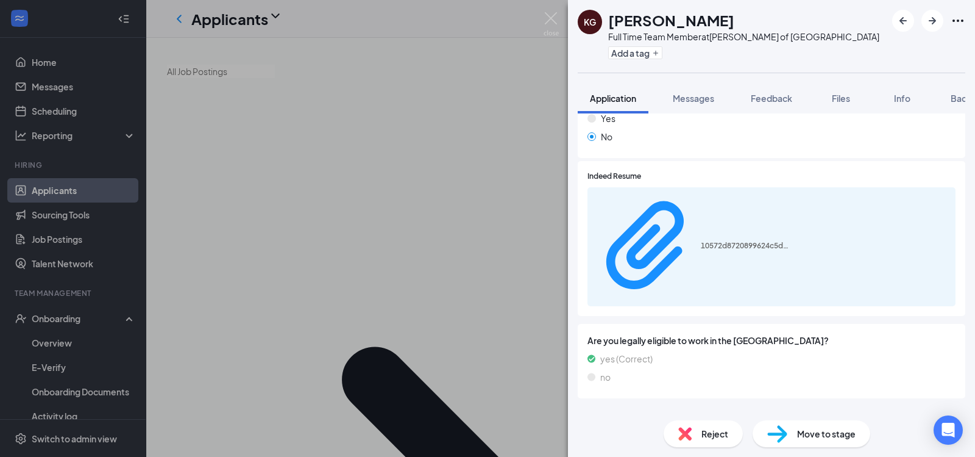
click at [236, 286] on div "KG KayVon Grandberry Full Time Team Member at Culver's of Westland Add a tag Ap…" at bounding box center [487, 228] width 975 height 457
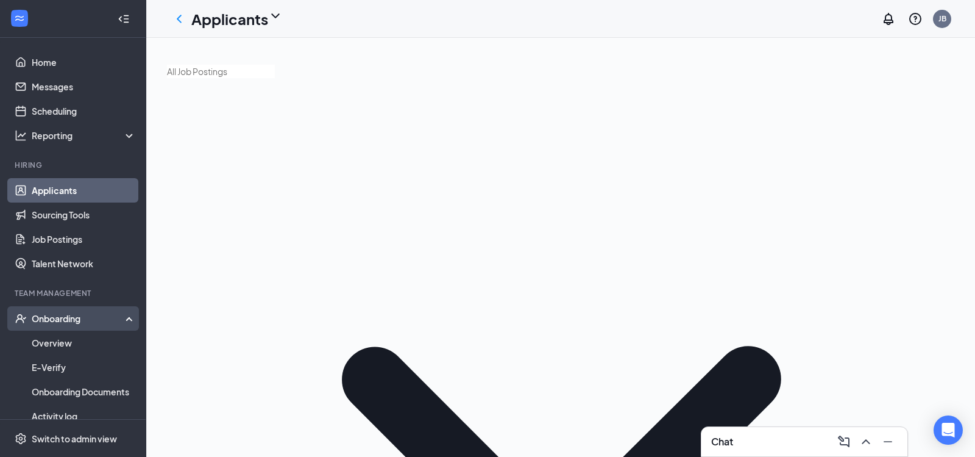
click at [62, 318] on div "Onboarding" at bounding box center [79, 318] width 94 height 12
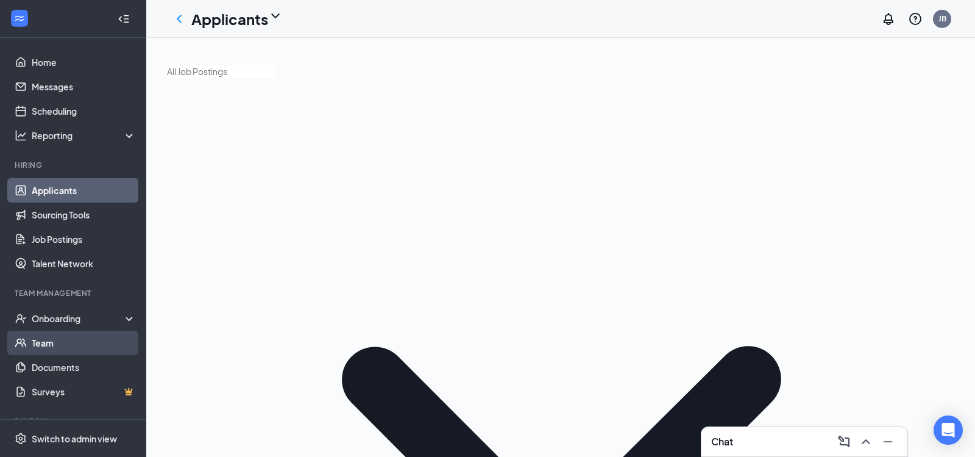
click at [60, 343] on link "Team" at bounding box center [84, 342] width 104 height 24
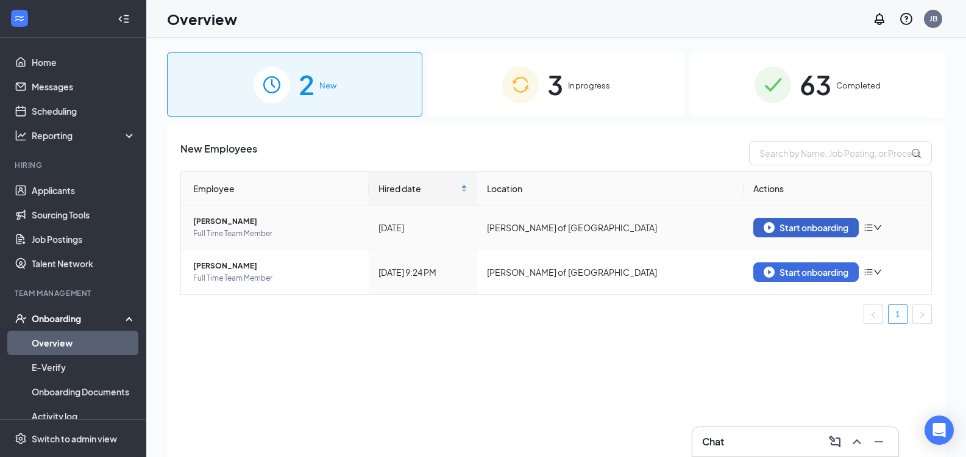
click at [786, 229] on div "Start onboarding" at bounding box center [806, 227] width 85 height 11
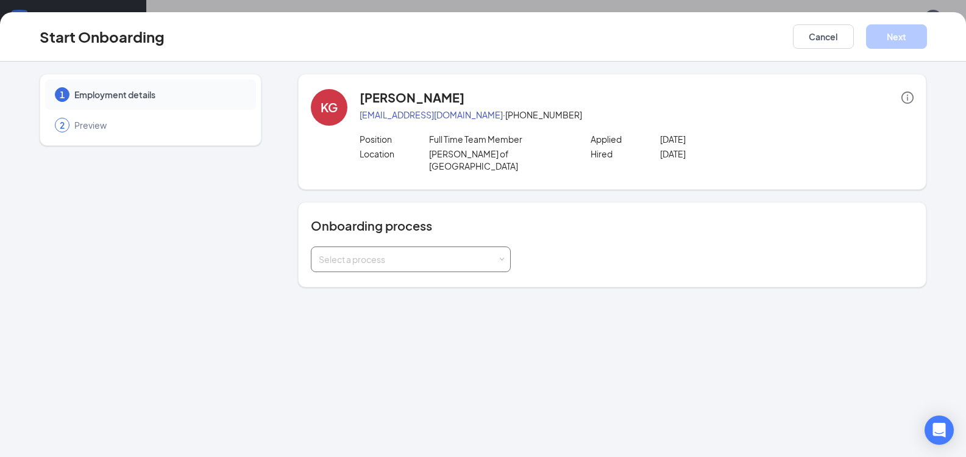
click at [449, 247] on div "Select a process" at bounding box center [411, 259] width 184 height 24
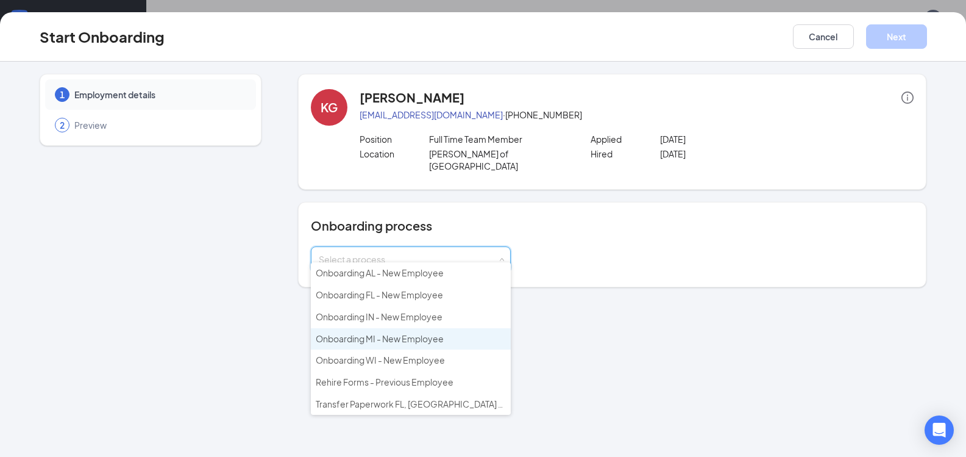
click at [402, 344] on li "Onboarding MI - New Employee" at bounding box center [411, 339] width 200 height 22
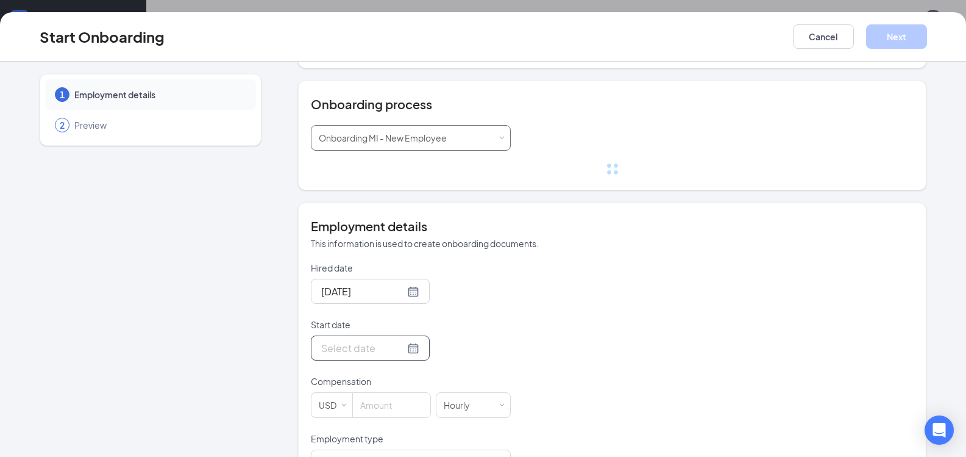
scroll to position [122, 0]
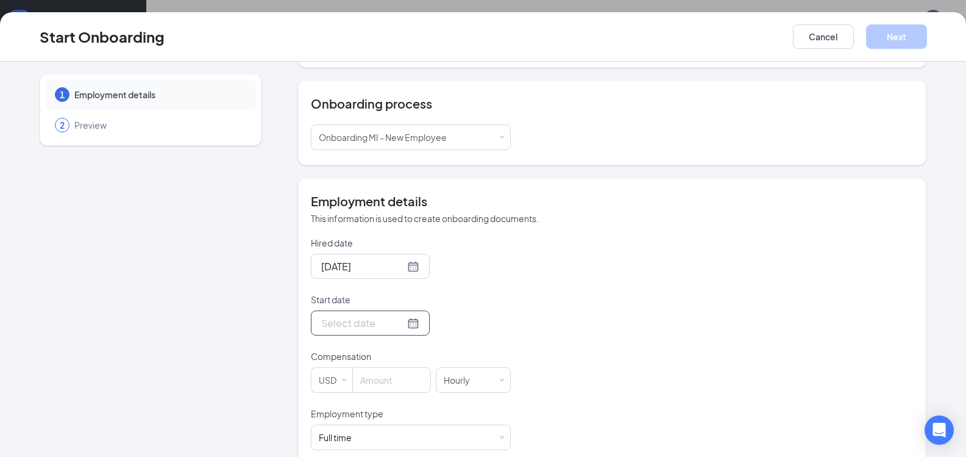
click at [403, 315] on div at bounding box center [370, 322] width 98 height 15
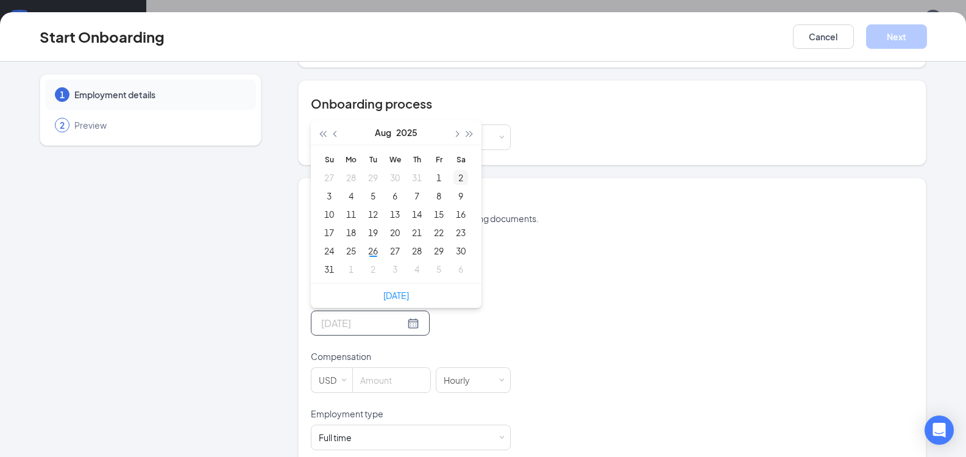
type input "Aug 2, 2025"
click at [453, 120] on button "button" at bounding box center [455, 132] width 13 height 24
type input "Sep 17, 2025"
click at [389, 207] on div "17" at bounding box center [395, 214] width 15 height 15
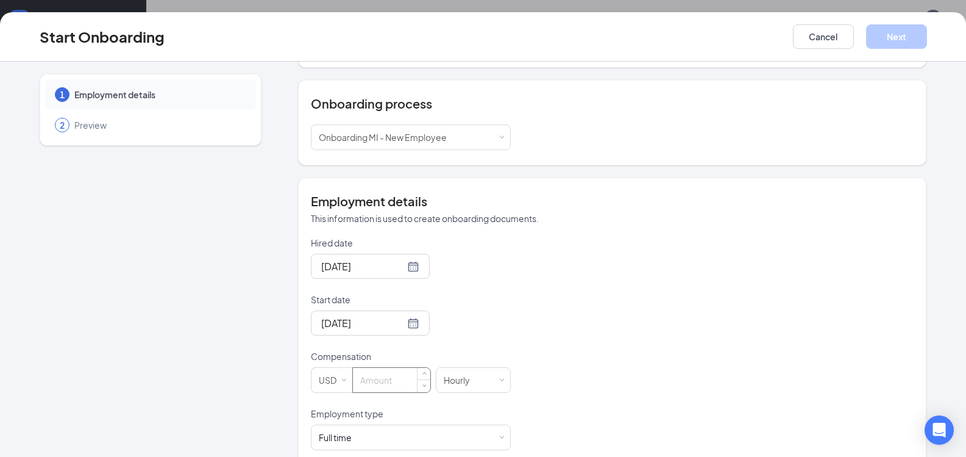
click at [369, 368] on input at bounding box center [391, 380] width 77 height 24
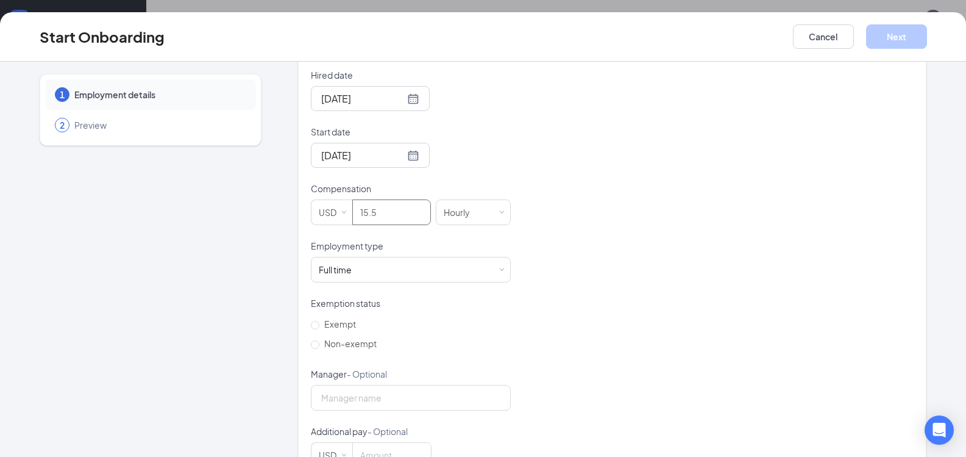
scroll to position [305, 0]
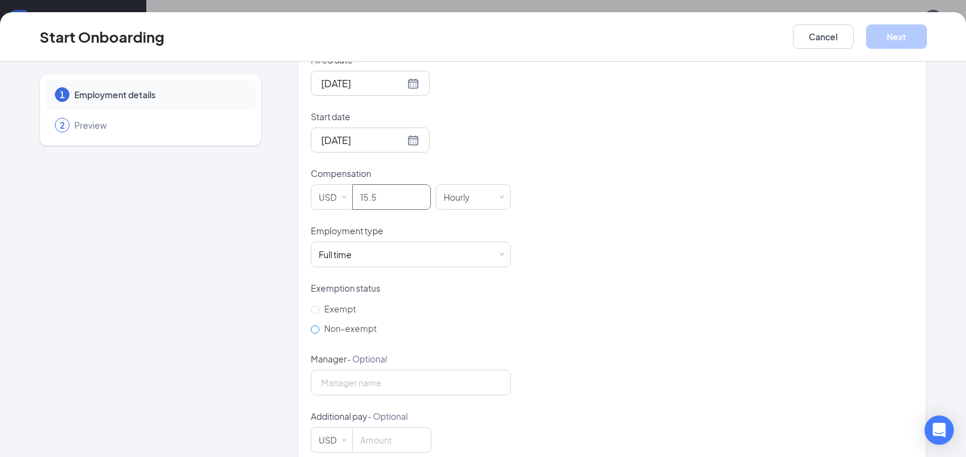
type input "15.5"
click at [330, 322] on span "Non-exempt" at bounding box center [350, 327] width 62 height 11
click at [319, 325] on input "Non-exempt" at bounding box center [315, 329] width 9 height 9
radio input "true"
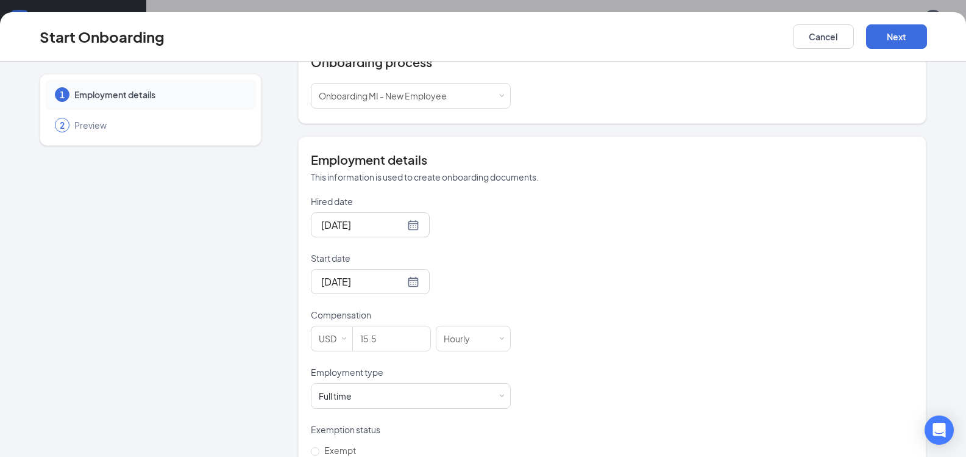
scroll to position [72, 0]
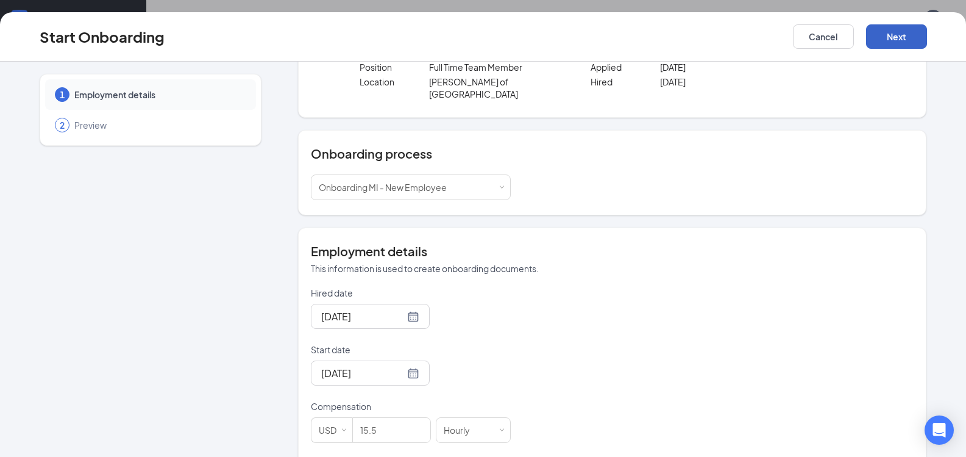
click at [920, 34] on button "Next" at bounding box center [896, 36] width 61 height 24
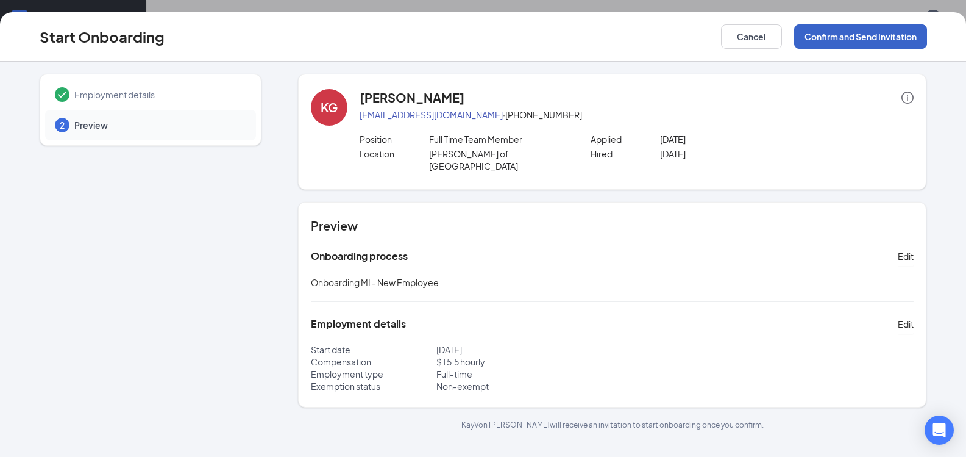
click at [835, 30] on button "Confirm and Send Invitation" at bounding box center [860, 36] width 133 height 24
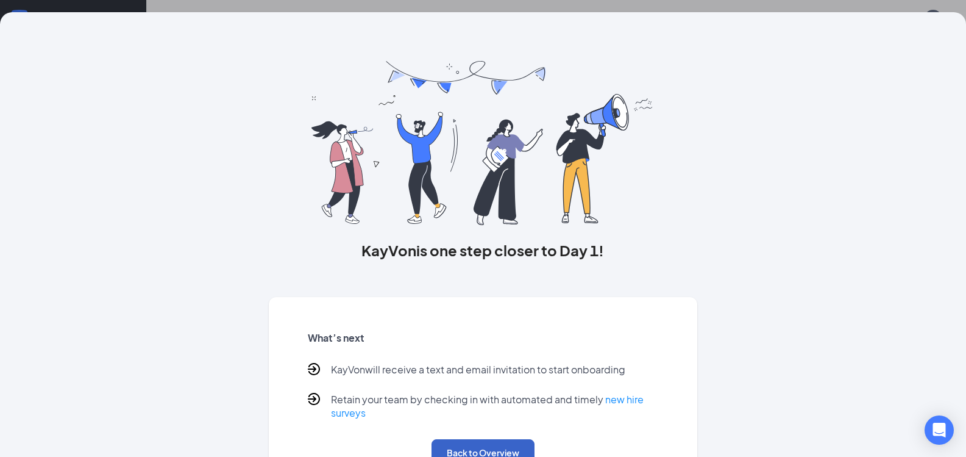
click at [496, 453] on button "Back to Overview" at bounding box center [483, 452] width 103 height 27
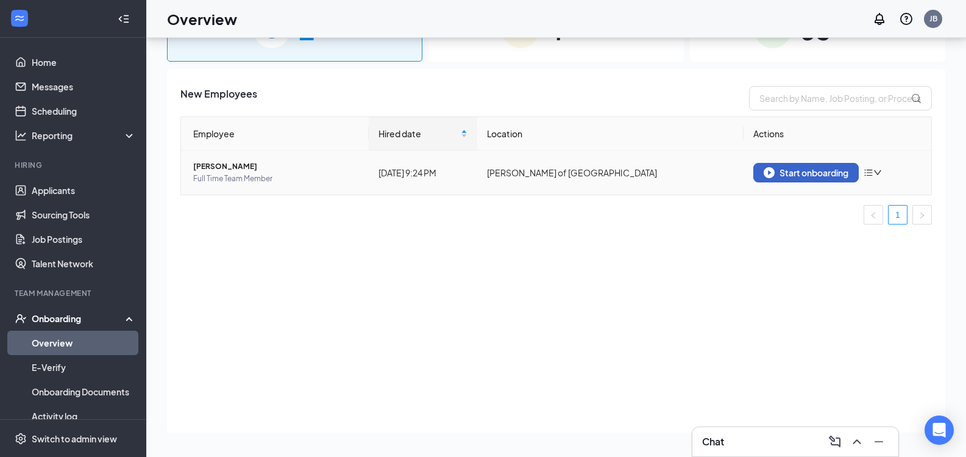
click at [803, 167] on div "Start onboarding" at bounding box center [806, 172] width 85 height 11
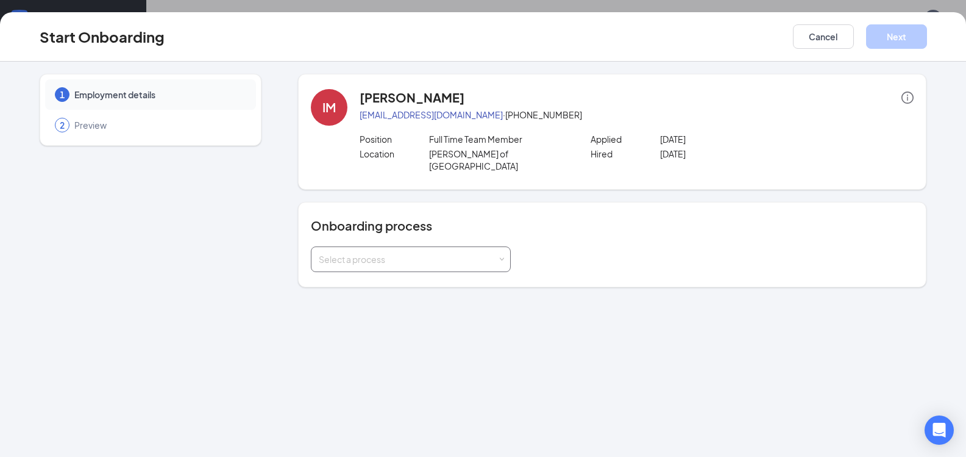
click at [495, 253] on div "Select a process" at bounding box center [408, 259] width 179 height 12
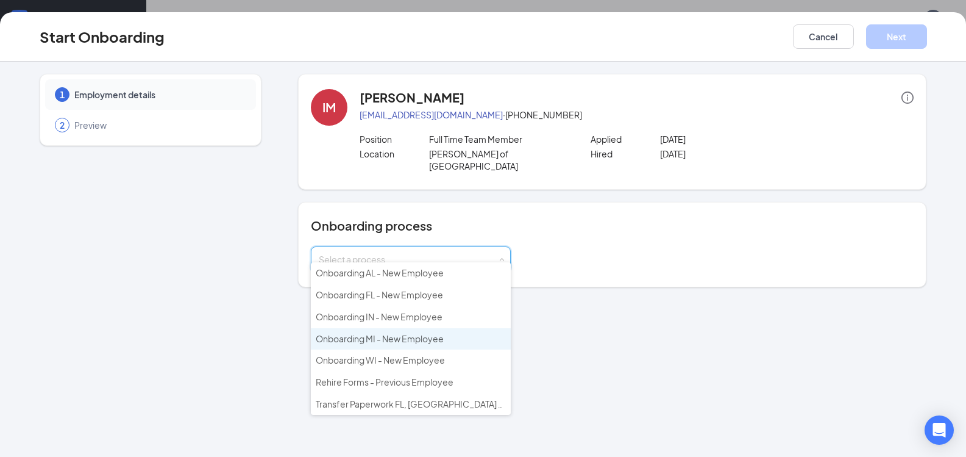
click at [390, 344] on li "Onboarding MI - New Employee" at bounding box center [411, 339] width 200 height 22
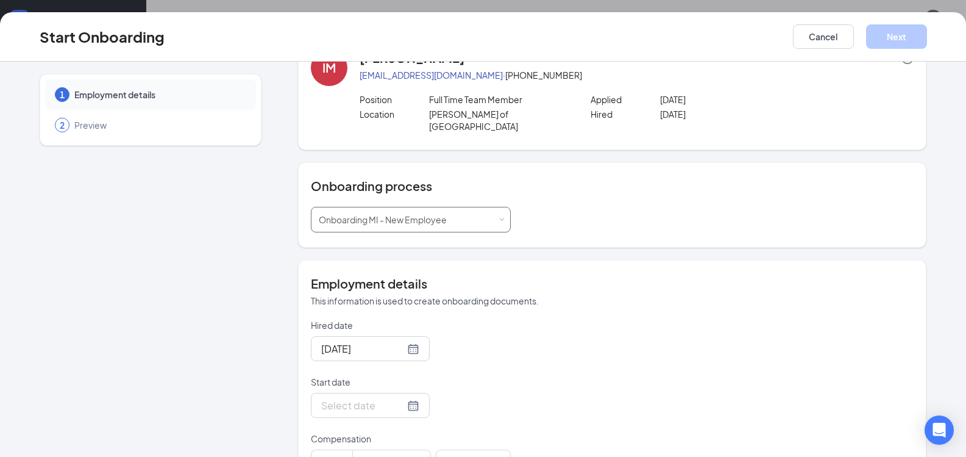
scroll to position [61, 0]
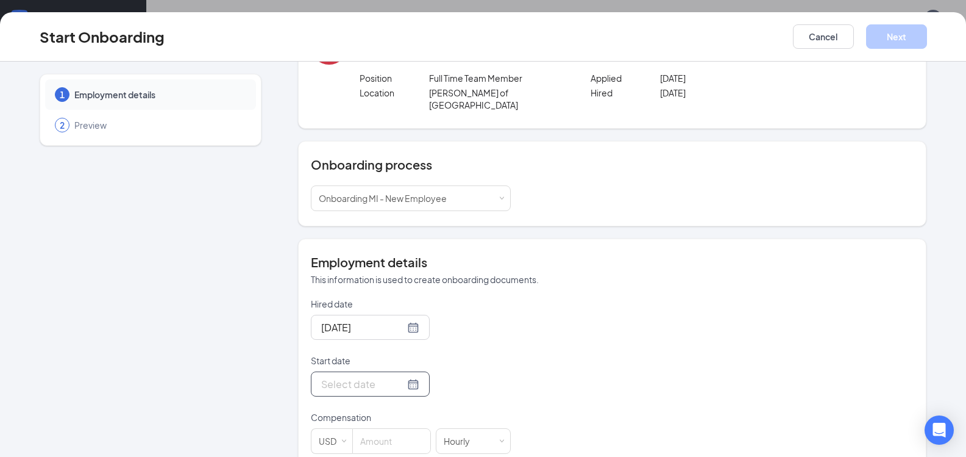
click at [399, 376] on div at bounding box center [370, 383] width 98 height 15
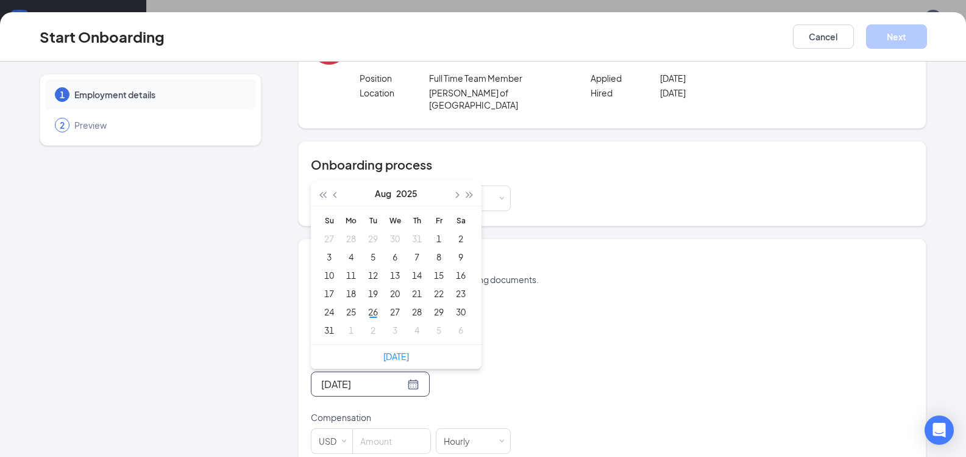
type input "Aug 23, 2025"
click at [453, 192] on span "button" at bounding box center [456, 195] width 6 height 6
type input "Sep 10, 2025"
click at [391, 249] on div "10" at bounding box center [395, 256] width 15 height 15
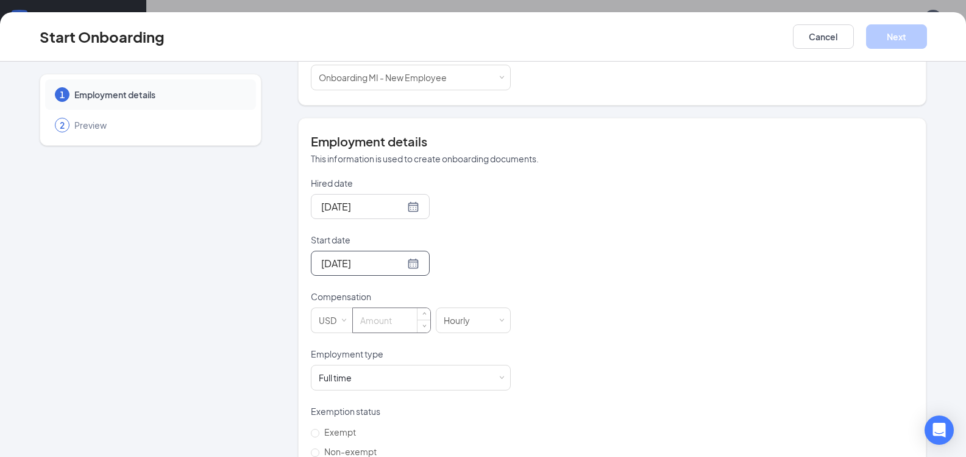
scroll to position [183, 0]
click at [371, 307] on input at bounding box center [391, 319] width 77 height 24
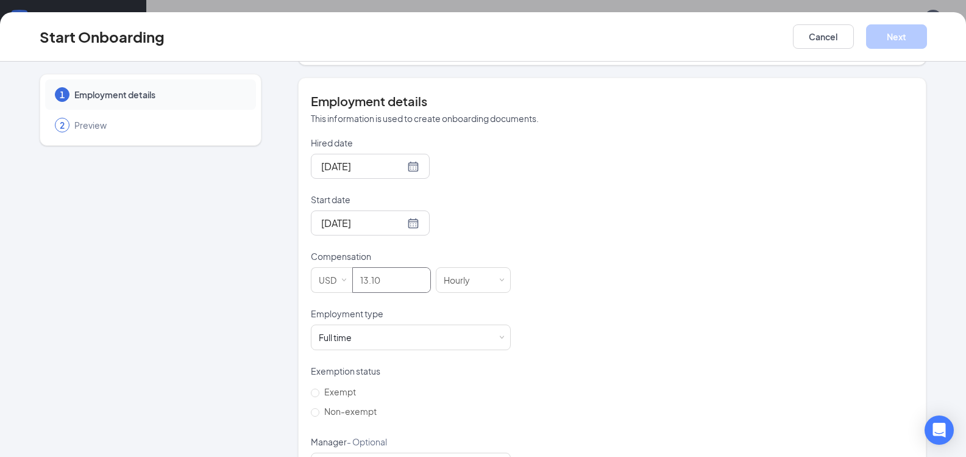
scroll to position [305, 0]
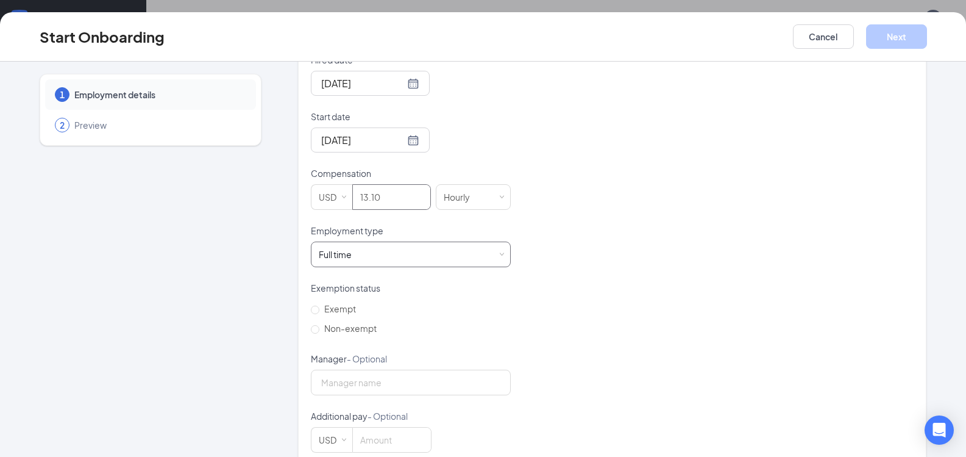
type input "13.1"
click at [477, 246] on div "Full time Works 30+ hours per week and is reasonably expected to work" at bounding box center [411, 254] width 184 height 24
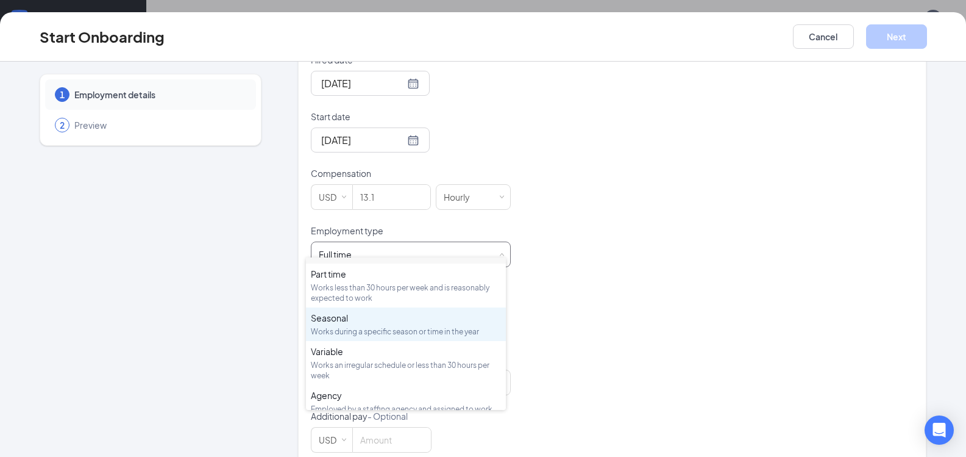
scroll to position [57, 0]
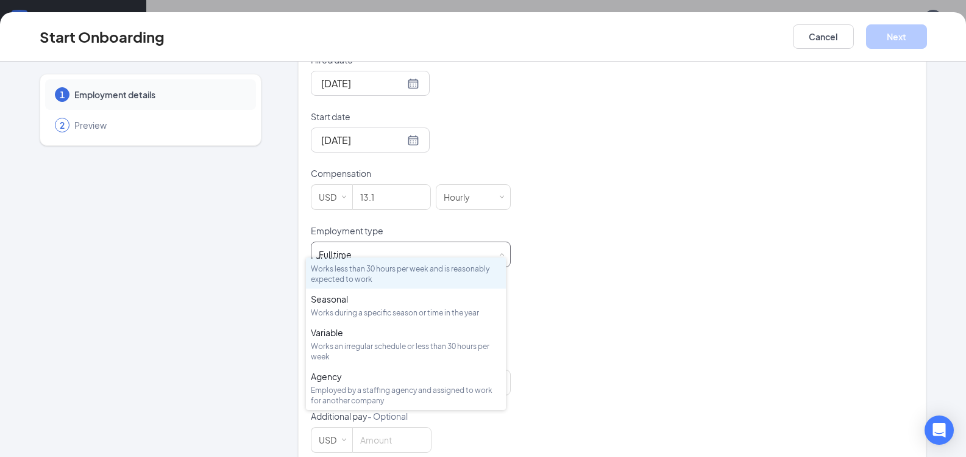
click at [387, 281] on div "Works less than 30 hours per week and is reasonably expected to work" at bounding box center [406, 273] width 190 height 21
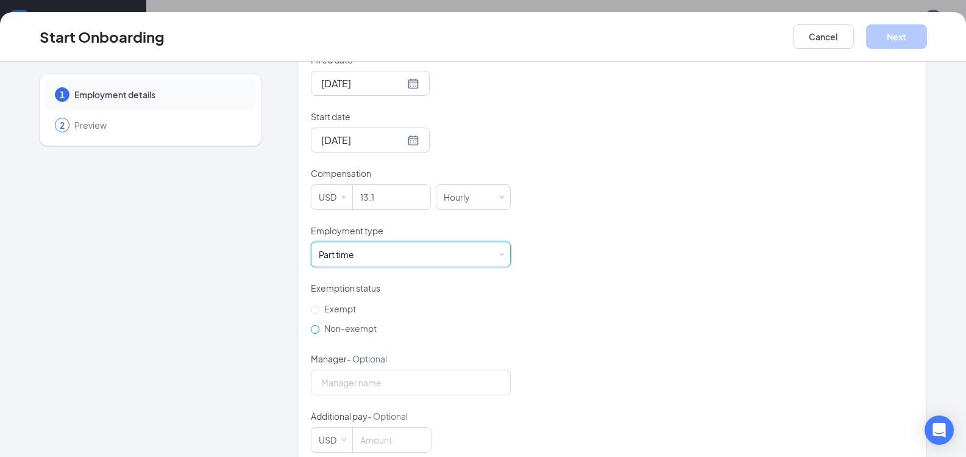
click at [311, 325] on input "Non-exempt" at bounding box center [315, 329] width 9 height 9
radio input "true"
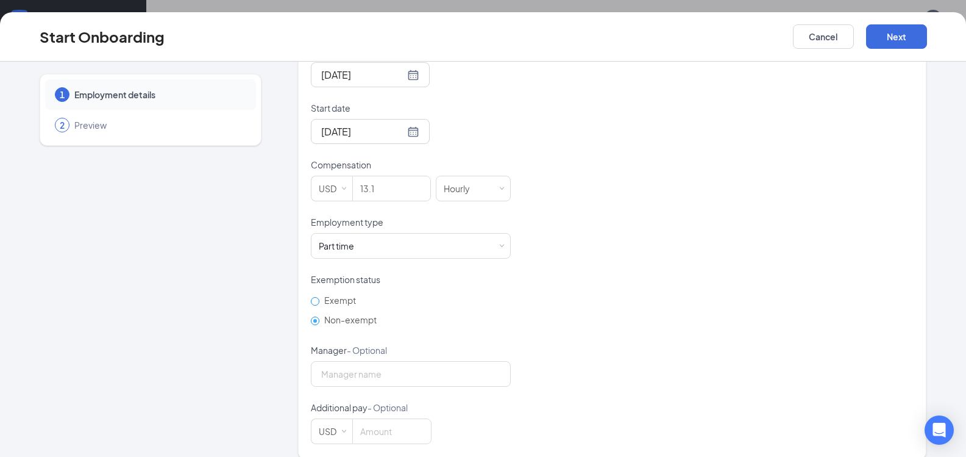
scroll to position [316, 0]
click at [894, 32] on button "Next" at bounding box center [896, 36] width 61 height 24
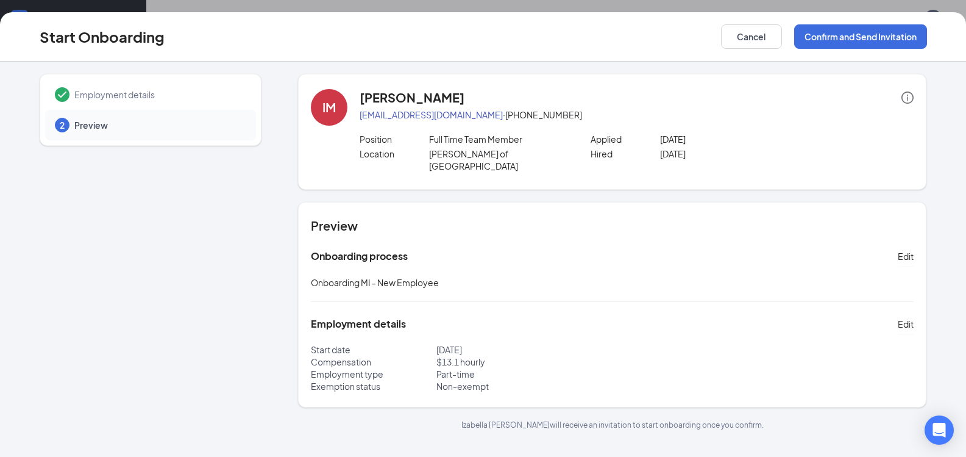
scroll to position [0, 0]
click at [872, 35] on button "Confirm and Send Invitation" at bounding box center [860, 36] width 133 height 24
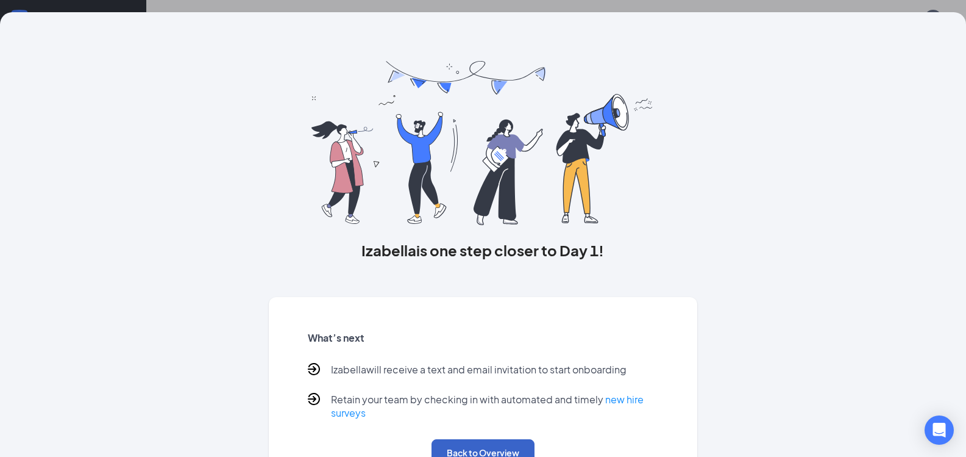
click at [477, 445] on button "Back to Overview" at bounding box center [483, 452] width 103 height 27
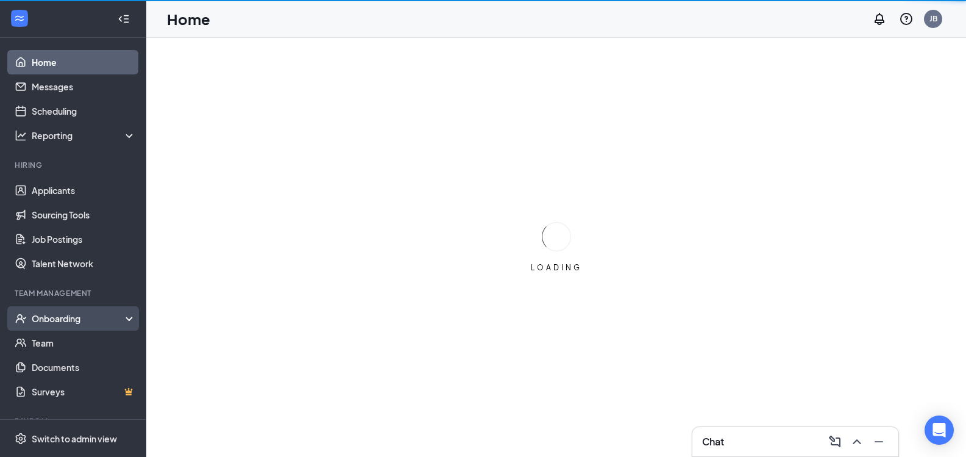
click at [55, 321] on div "Onboarding" at bounding box center [79, 318] width 94 height 12
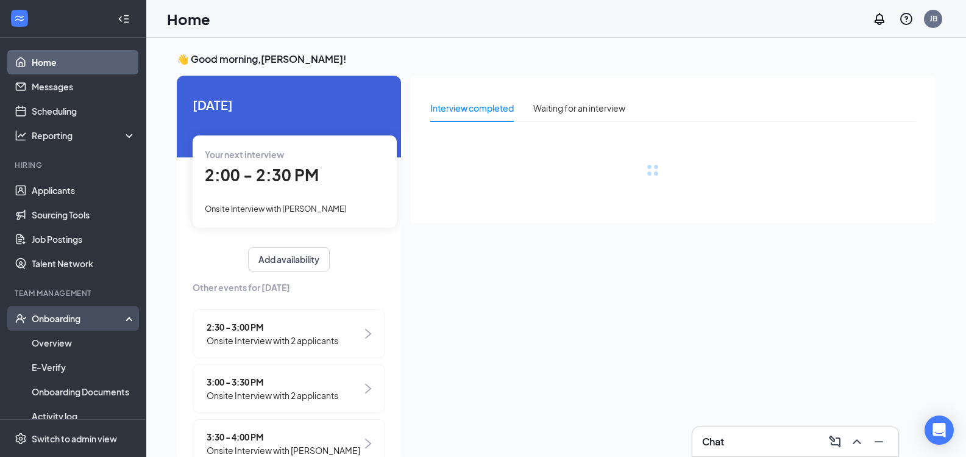
click at [60, 322] on div "Onboarding" at bounding box center [79, 318] width 94 height 12
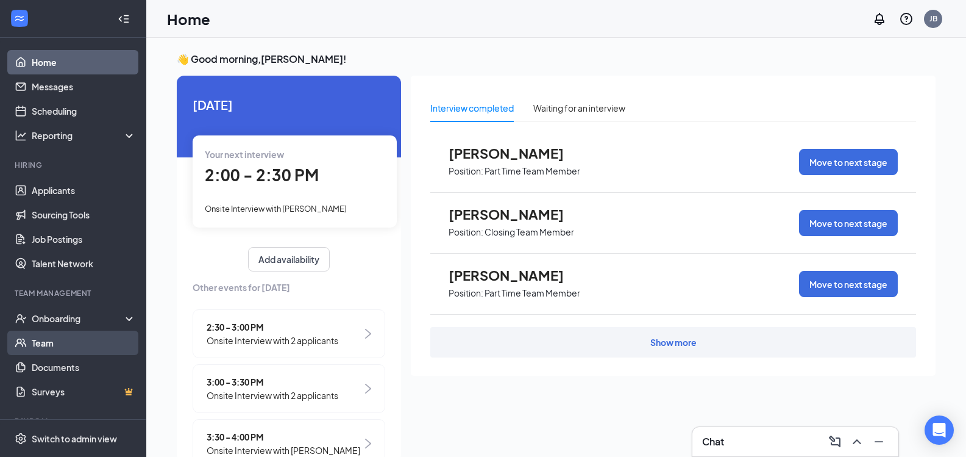
click at [59, 344] on link "Team" at bounding box center [84, 342] width 104 height 24
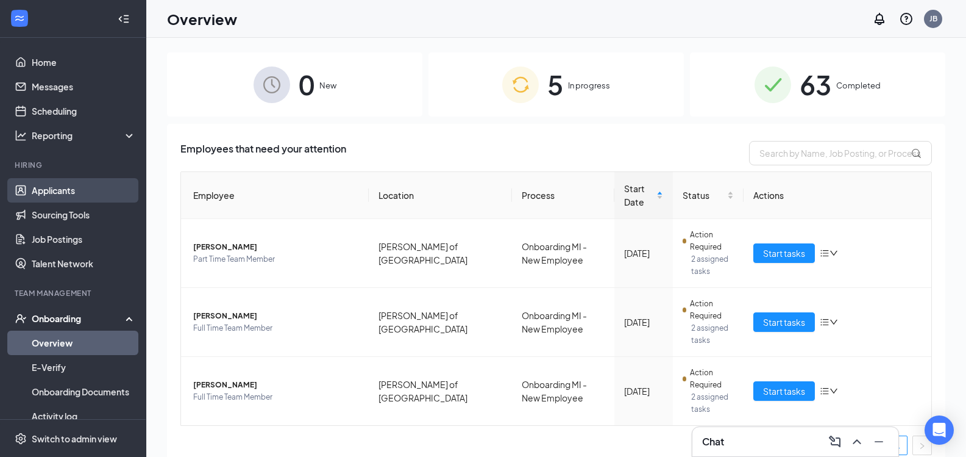
click at [70, 189] on link "Applicants" at bounding box center [84, 190] width 104 height 24
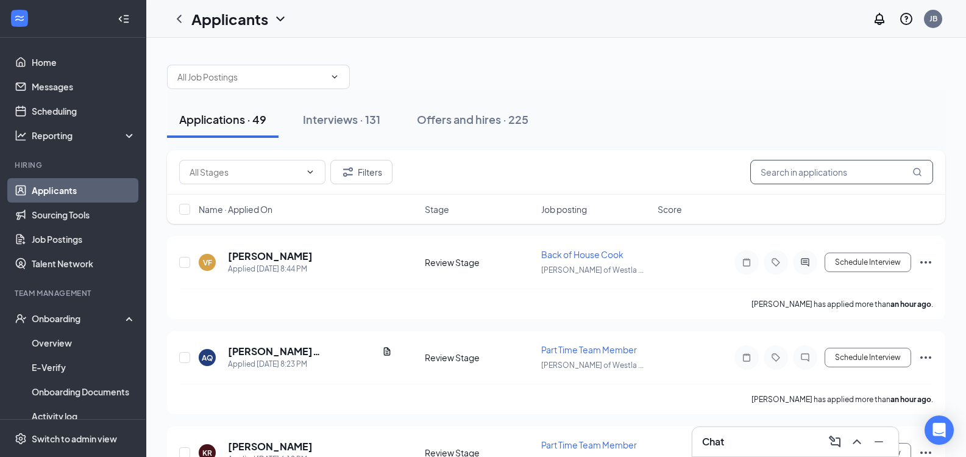
drag, startPoint x: 754, startPoint y: 160, endPoint x: 761, endPoint y: 169, distance: 11.3
click at [754, 160] on input "text" at bounding box center [841, 172] width 183 height 24
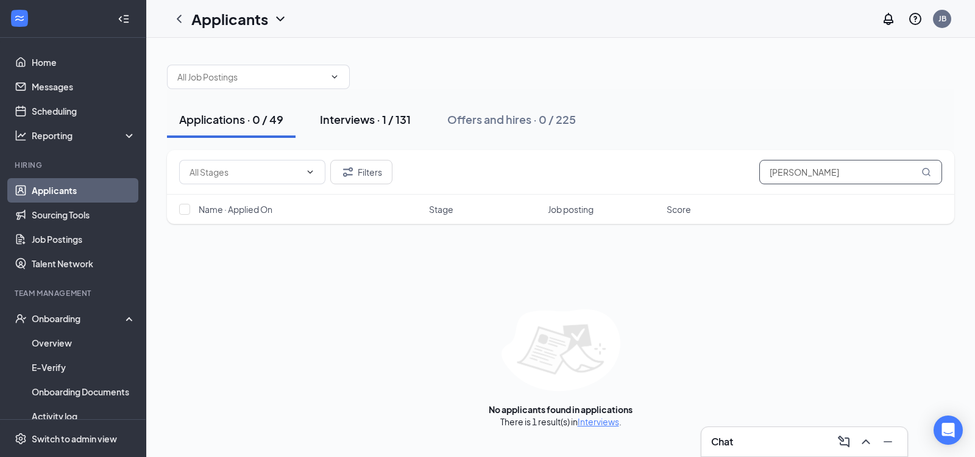
type input "[PERSON_NAME]"
click at [369, 110] on button "Interviews · 1 / 131" at bounding box center [365, 119] width 115 height 37
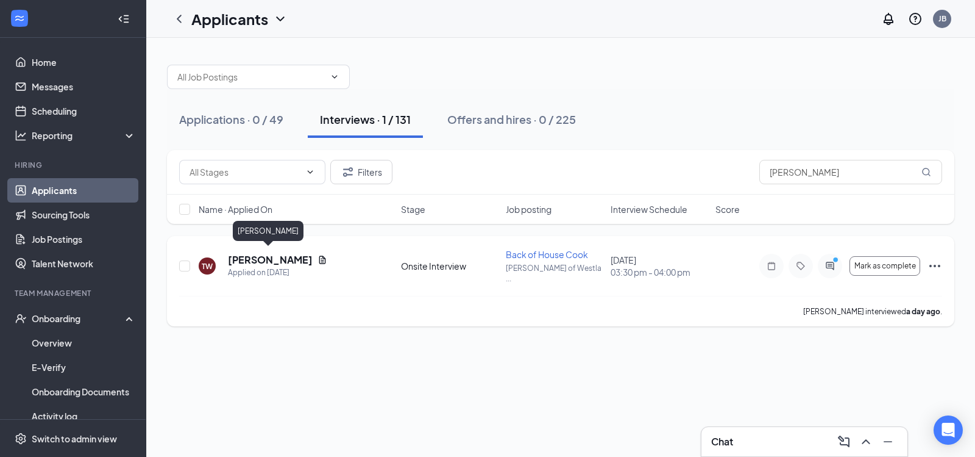
click at [291, 253] on h5 "[PERSON_NAME]" at bounding box center [270, 259] width 85 height 13
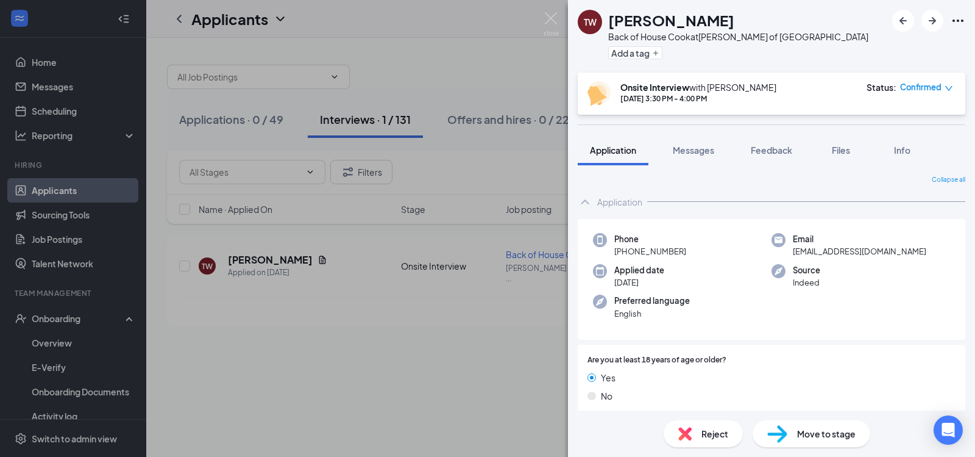
click at [823, 440] on div "Move to stage" at bounding box center [812, 433] width 118 height 27
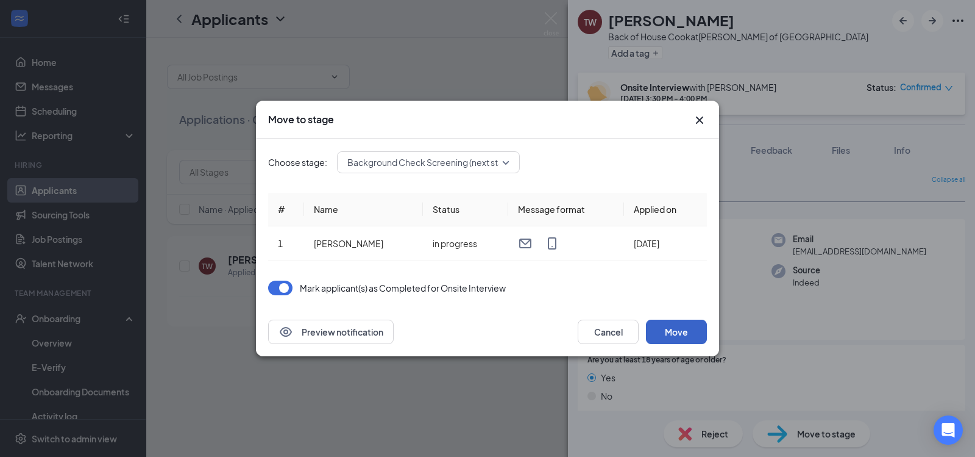
click at [675, 332] on button "Move" at bounding box center [676, 331] width 61 height 24
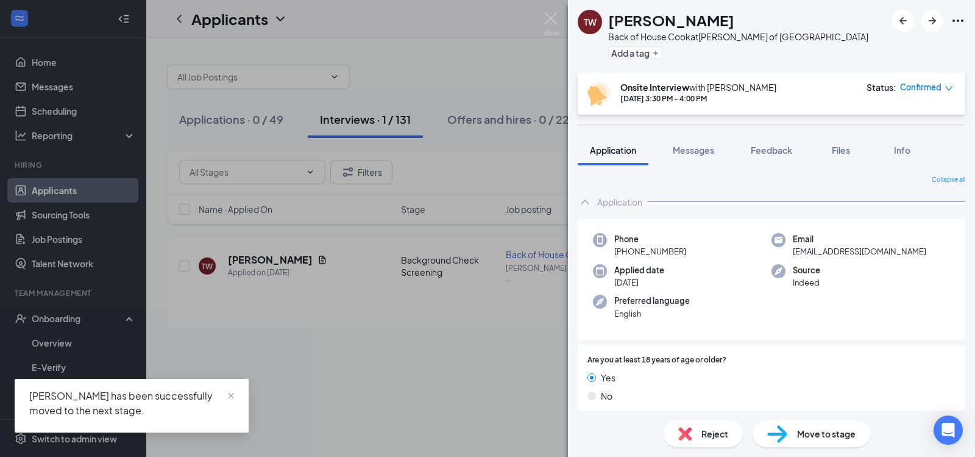
click at [371, 350] on div "TW [PERSON_NAME] Back of House Cook at [GEOGRAPHIC_DATA][PERSON_NAME] of Westla…" at bounding box center [487, 228] width 975 height 457
